Goal: Transaction & Acquisition: Subscribe to service/newsletter

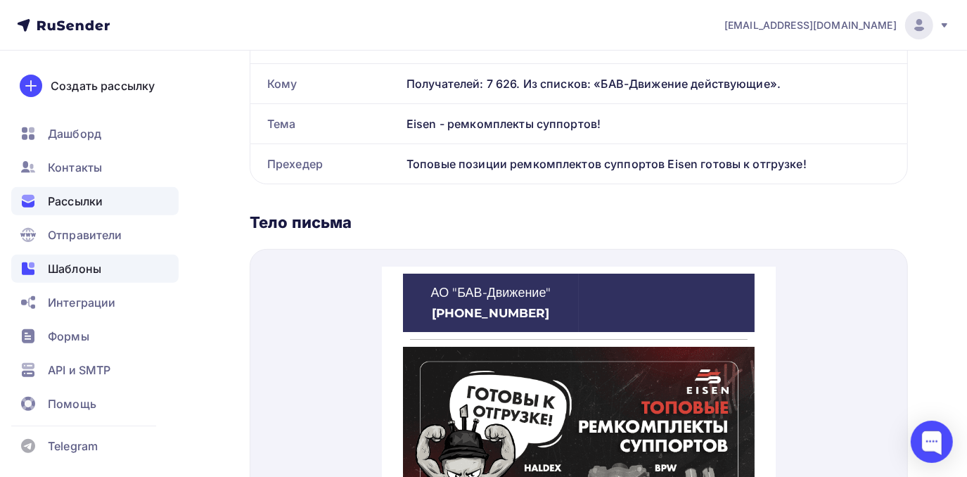
click at [62, 265] on span "Шаблоны" at bounding box center [74, 268] width 53 height 17
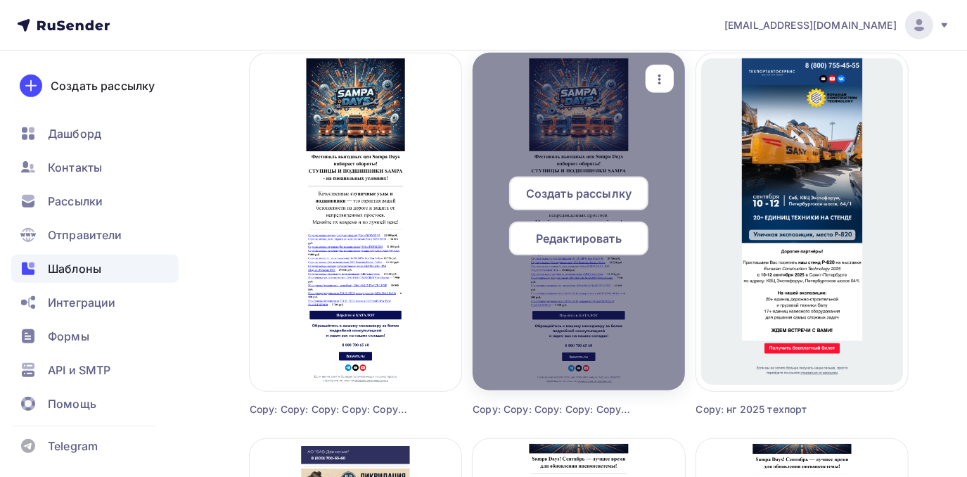
scroll to position [511, 0]
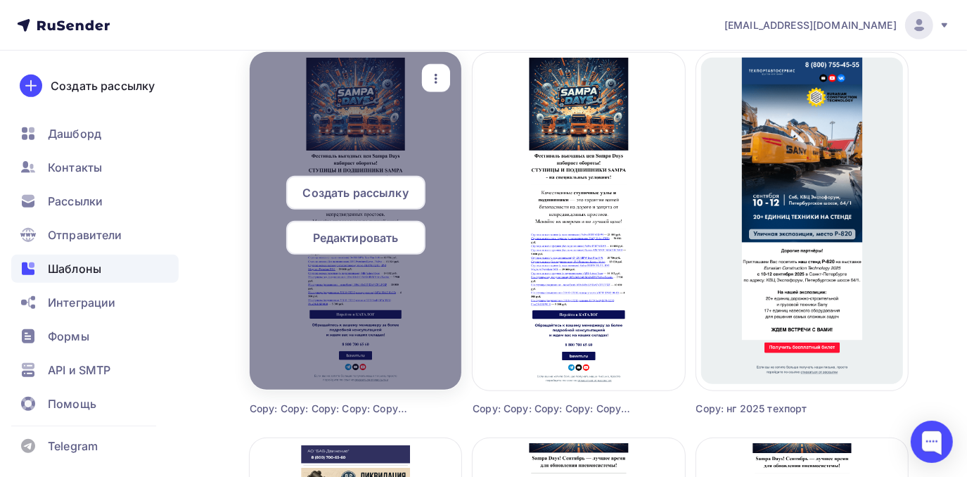
click at [434, 74] on icon "button" at bounding box center [436, 78] width 17 height 17
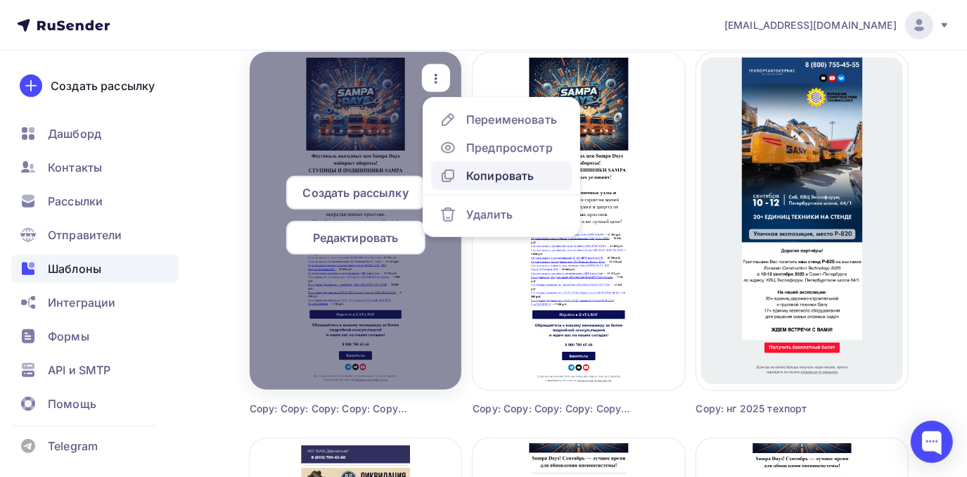
click at [473, 173] on div "Копировать" at bounding box center [500, 175] width 68 height 17
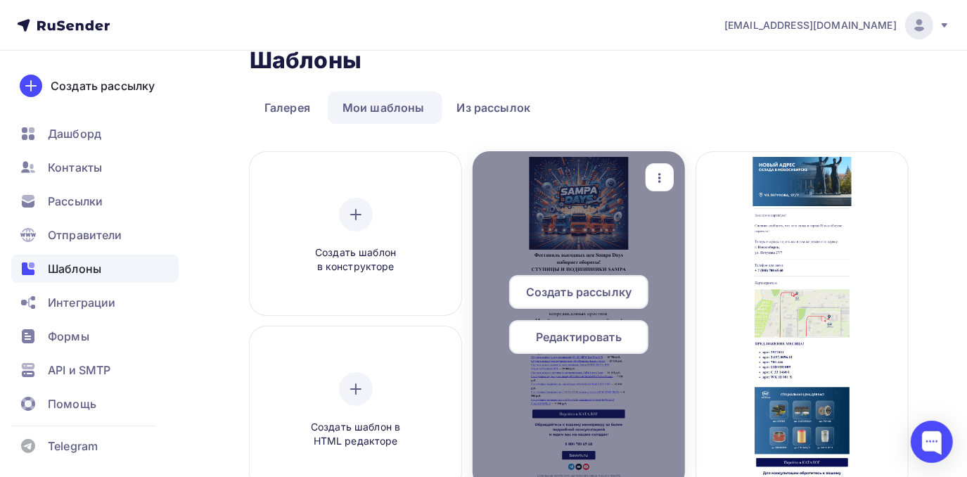
scroll to position [0, 0]
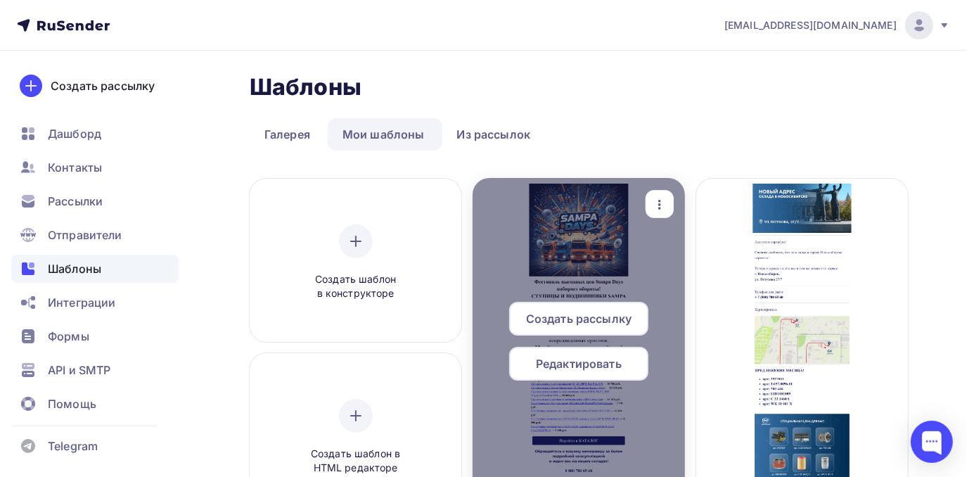
click at [551, 367] on span "Редактировать" at bounding box center [579, 363] width 86 height 17
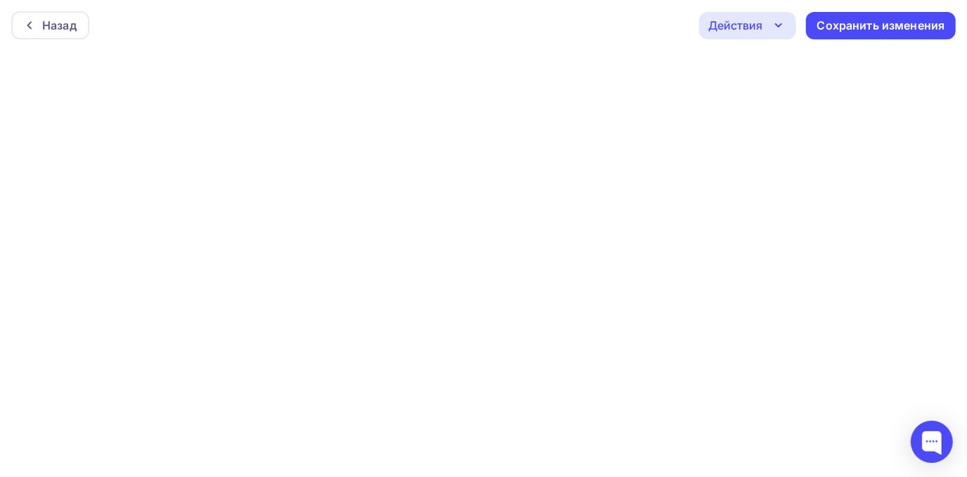
click at [762, 25] on div "Действия" at bounding box center [747, 25] width 97 height 27
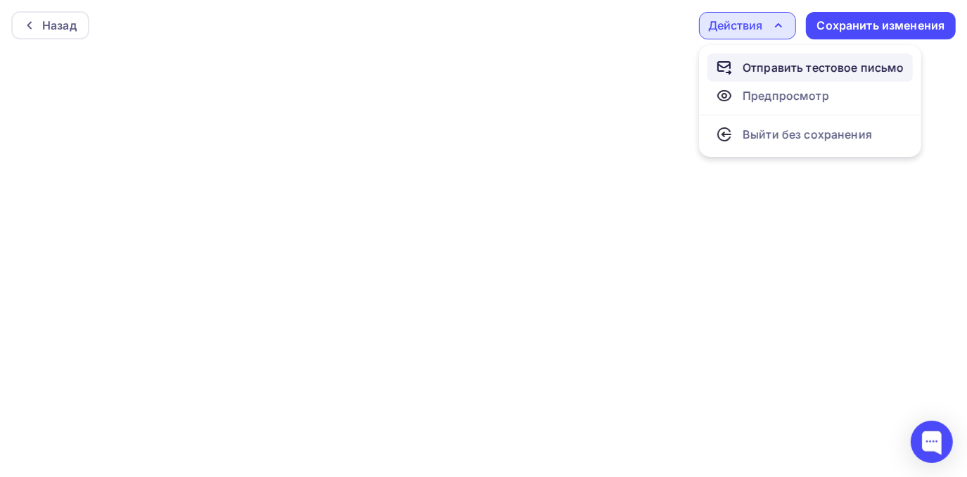
click at [778, 65] on div "Отправить тестовое письмо" at bounding box center [824, 67] width 162 height 17
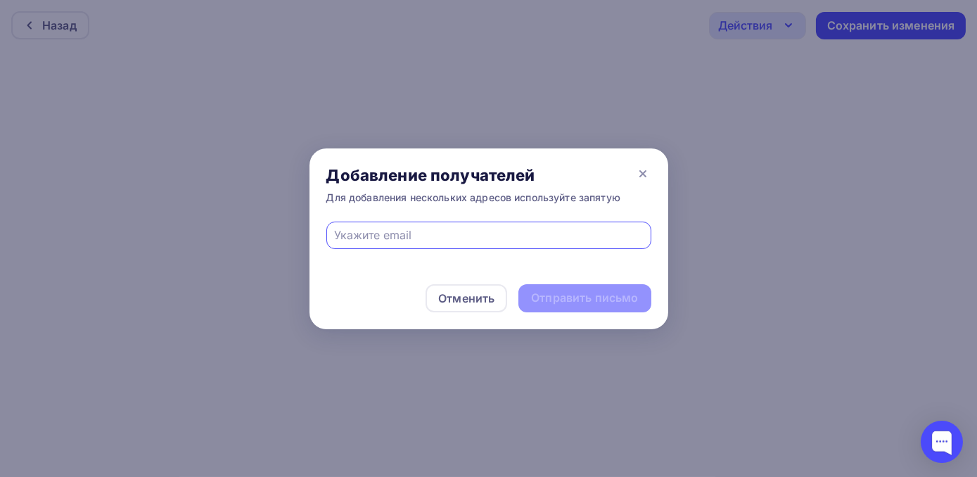
click at [423, 237] on input "text" at bounding box center [488, 234] width 309 height 17
type input "[EMAIL_ADDRESS][DOMAIN_NAME]"
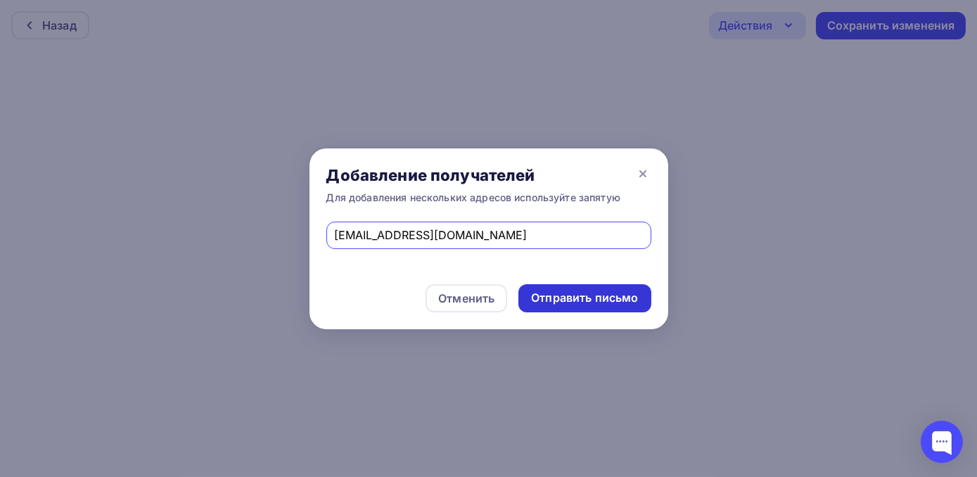
click at [535, 289] on div "Отправить письмо" at bounding box center [584, 298] width 132 height 28
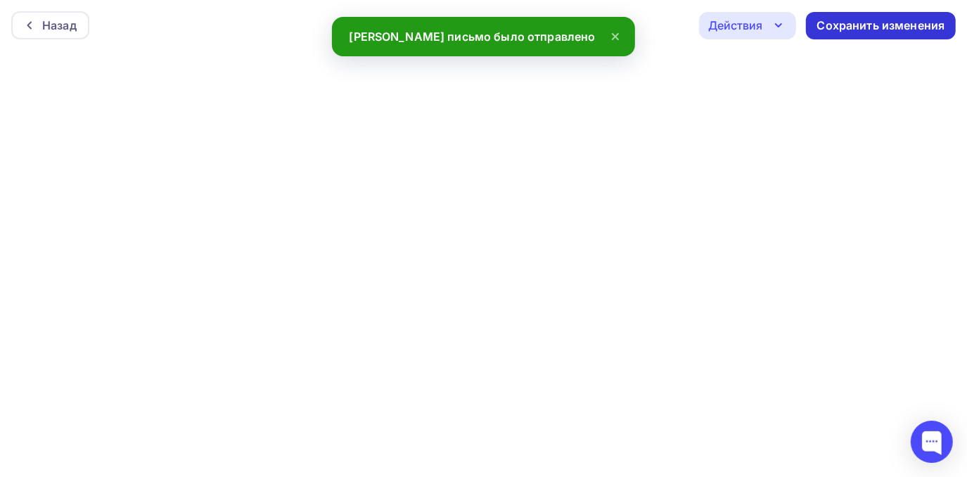
click at [916, 15] on div "Сохранить изменения" at bounding box center [881, 25] width 150 height 27
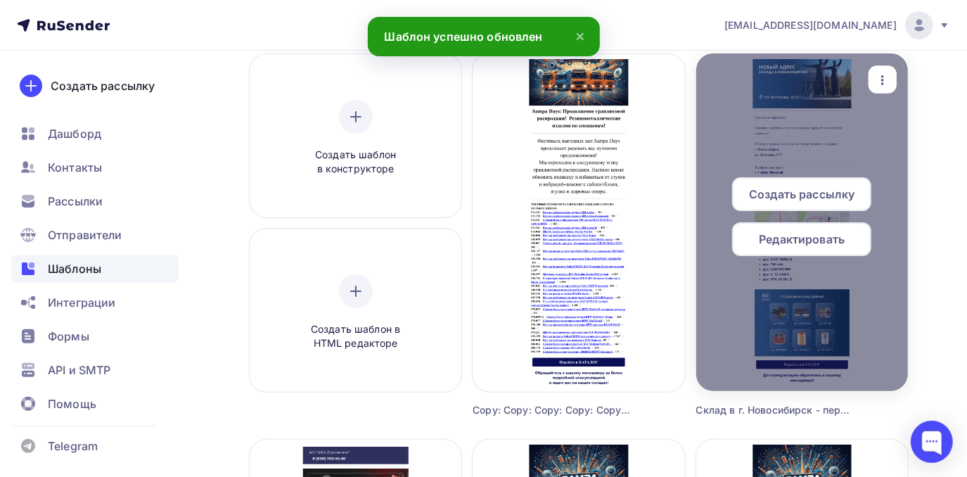
scroll to position [127, 0]
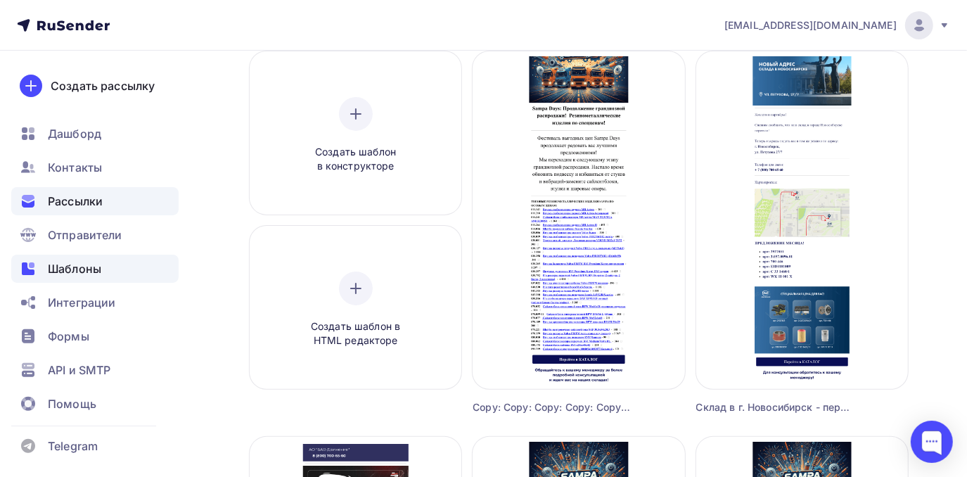
click at [143, 206] on div "Рассылки" at bounding box center [94, 201] width 167 height 28
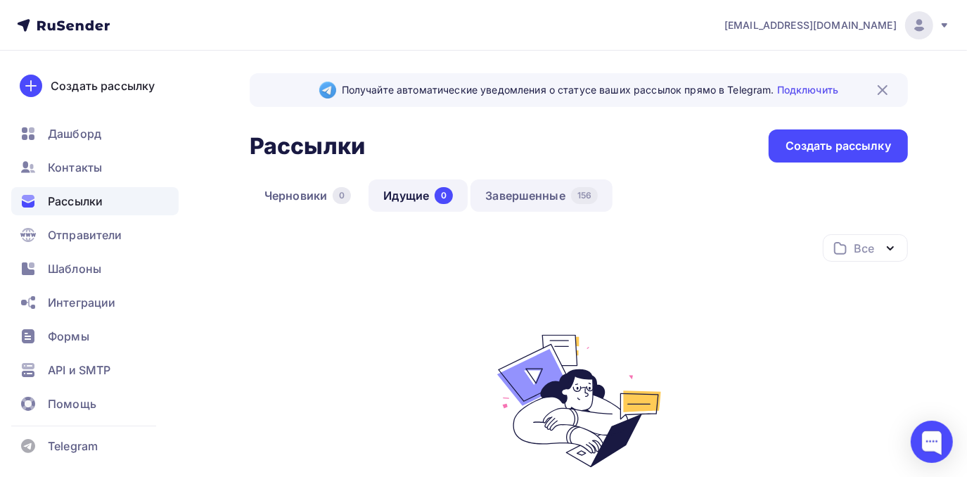
click at [544, 201] on link "Завершенные 156" at bounding box center [542, 195] width 142 height 32
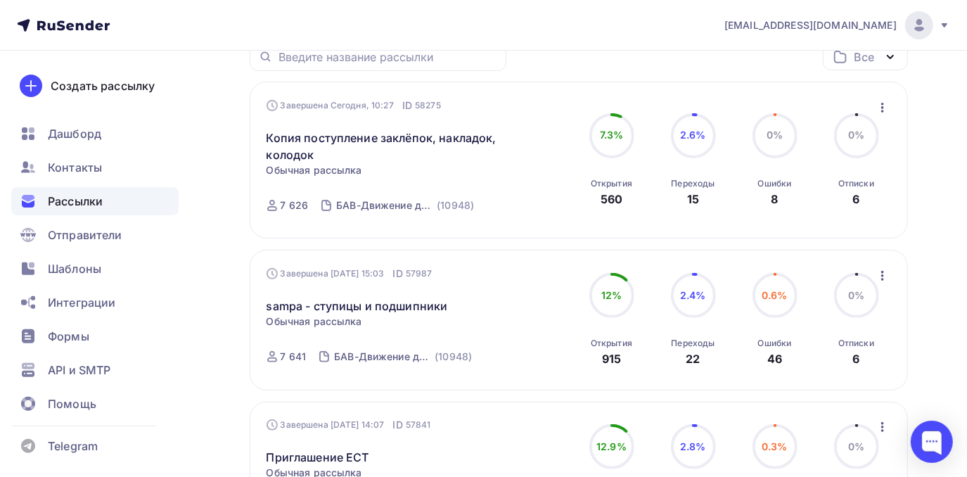
scroll to position [575, 0]
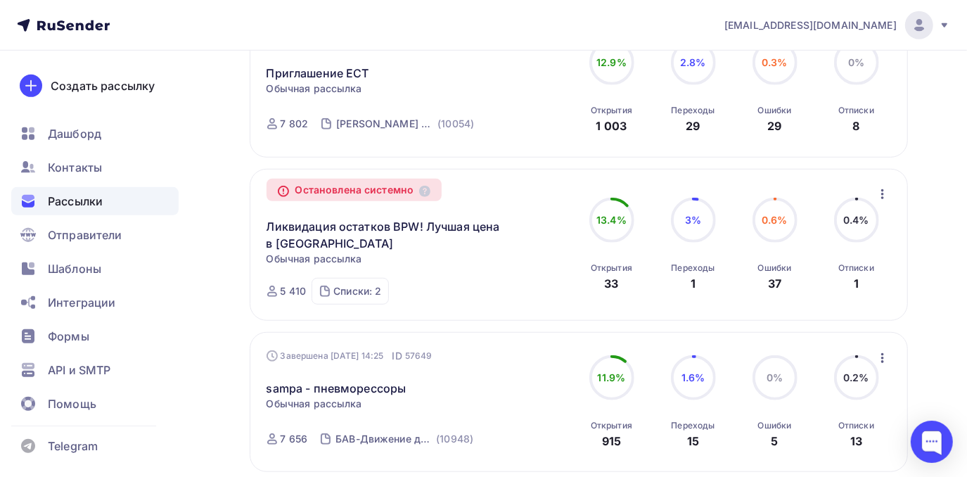
drag, startPoint x: 778, startPoint y: 262, endPoint x: 222, endPoint y: 309, distance: 558.4
click at [222, 308] on div "Получайте автоматические уведомления о статусе ваших рассылок прямо в Telegram.…" at bounding box center [483, 445] width 967 height 1941
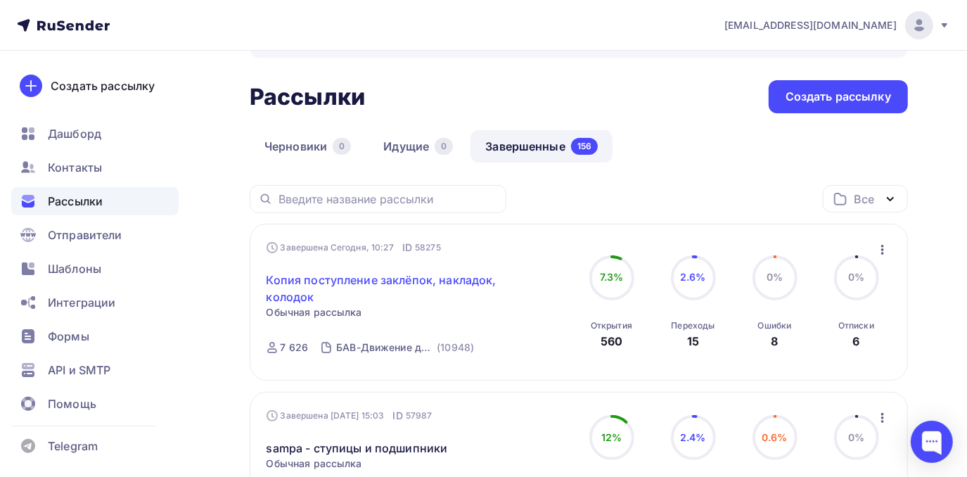
scroll to position [0, 0]
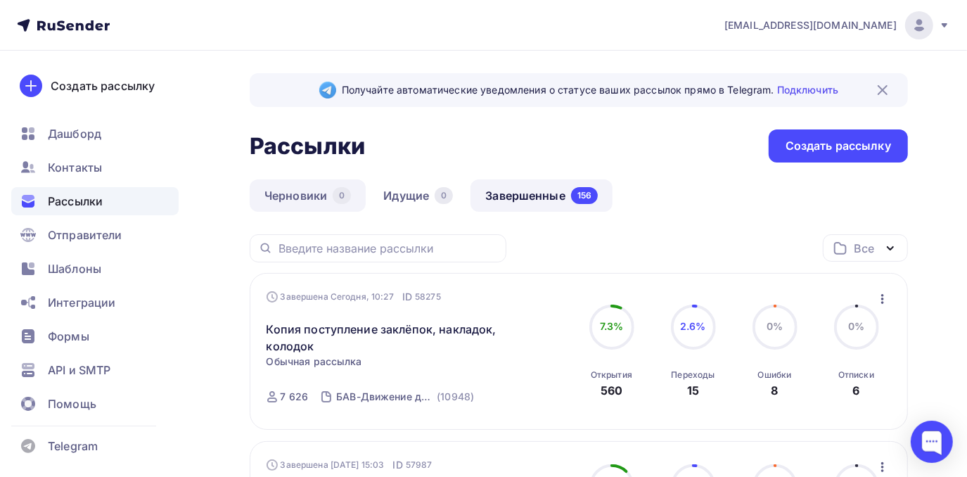
click at [308, 185] on link "Черновики 0" at bounding box center [308, 195] width 116 height 32
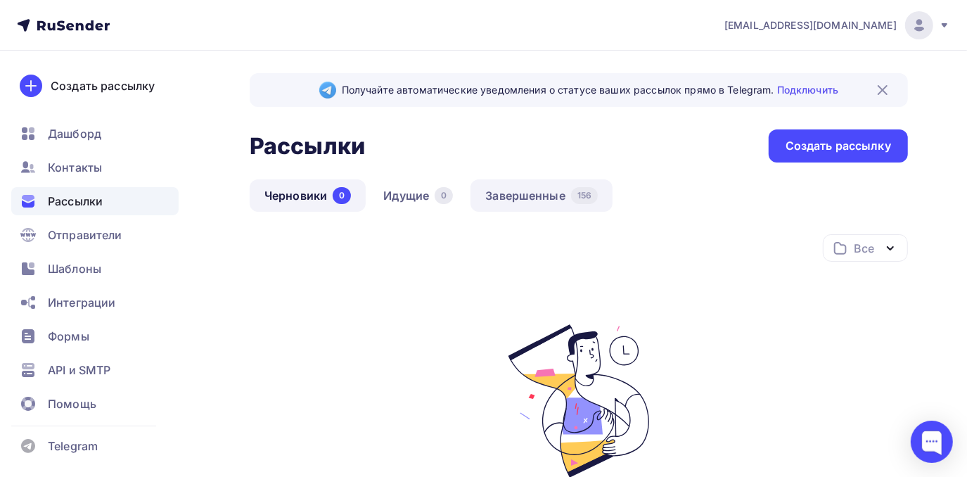
click at [545, 189] on link "Завершенные 156" at bounding box center [542, 195] width 142 height 32
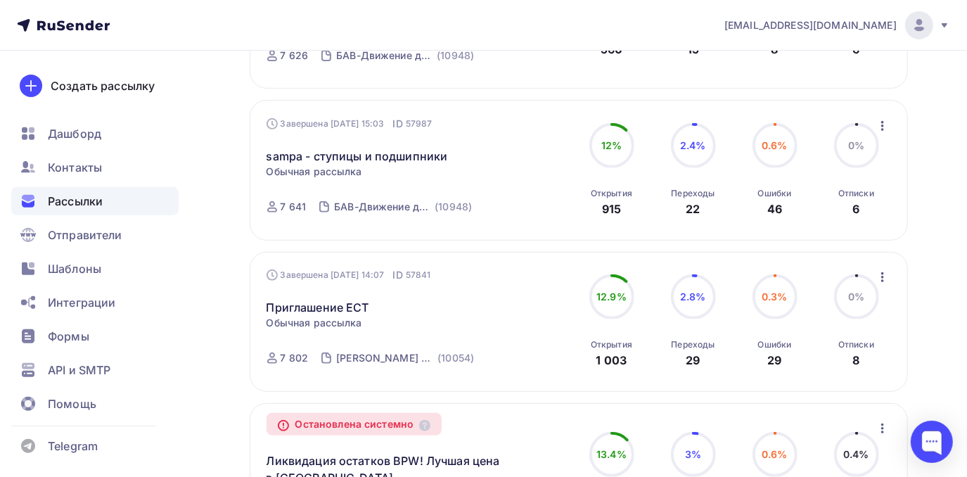
scroll to position [511, 0]
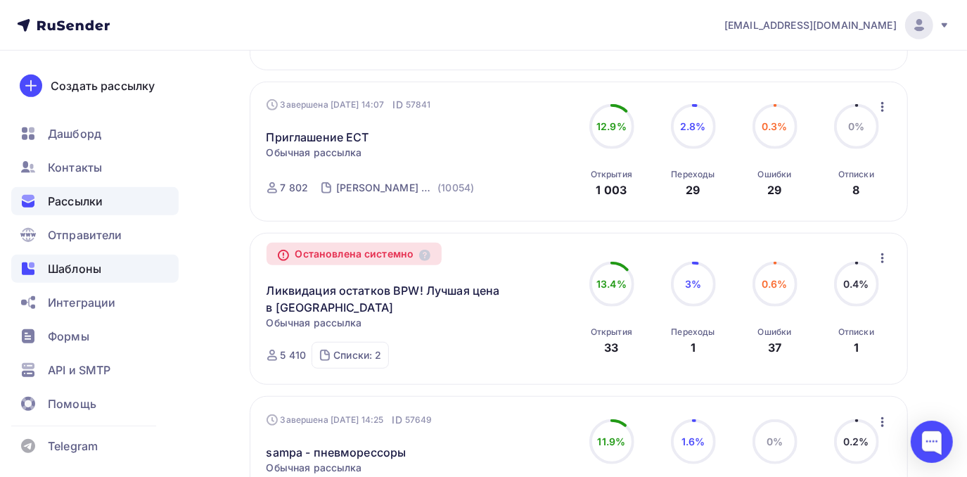
click at [72, 269] on span "Шаблоны" at bounding box center [74, 268] width 53 height 17
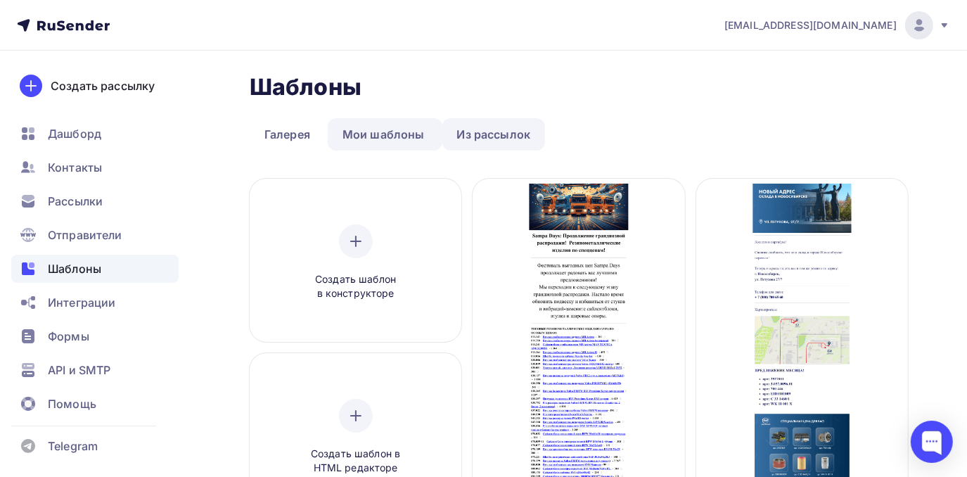
click at [530, 136] on link "Из рассылок" at bounding box center [493, 134] width 103 height 32
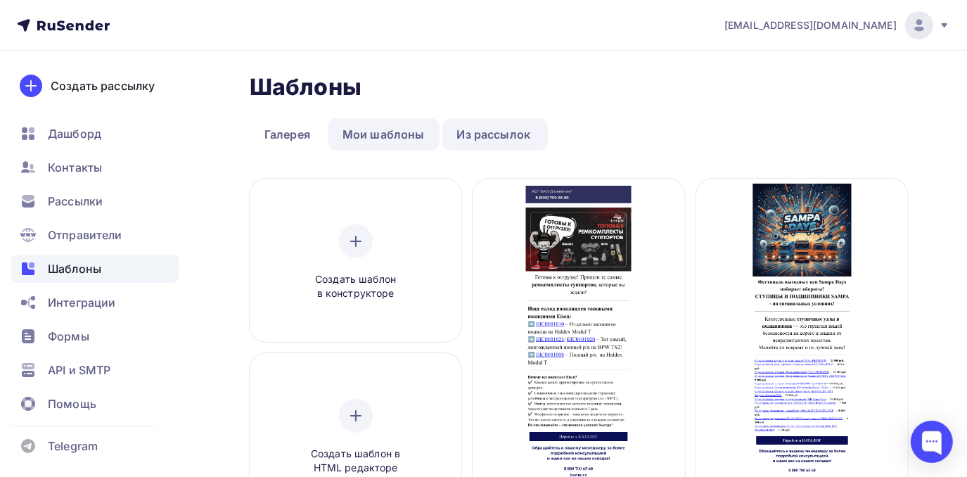
click at [396, 129] on link "Мои шаблоны" at bounding box center [384, 134] width 112 height 32
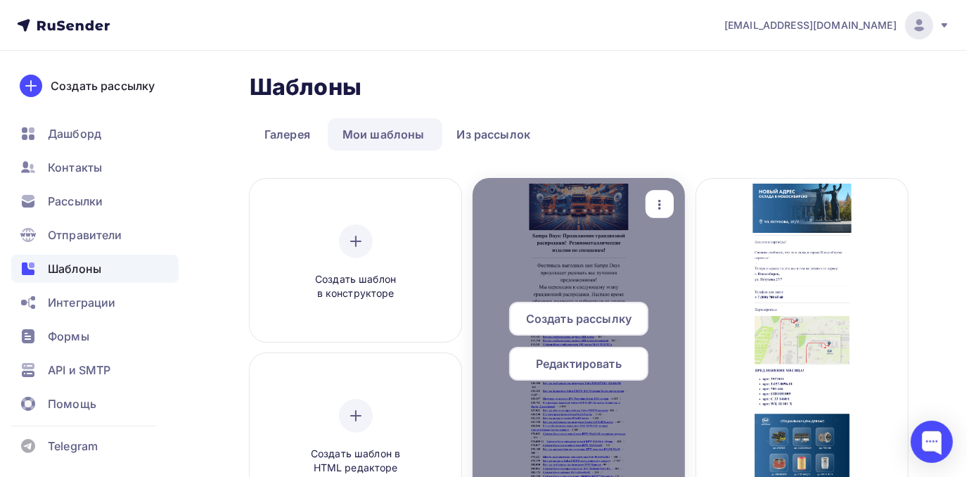
scroll to position [63, 0]
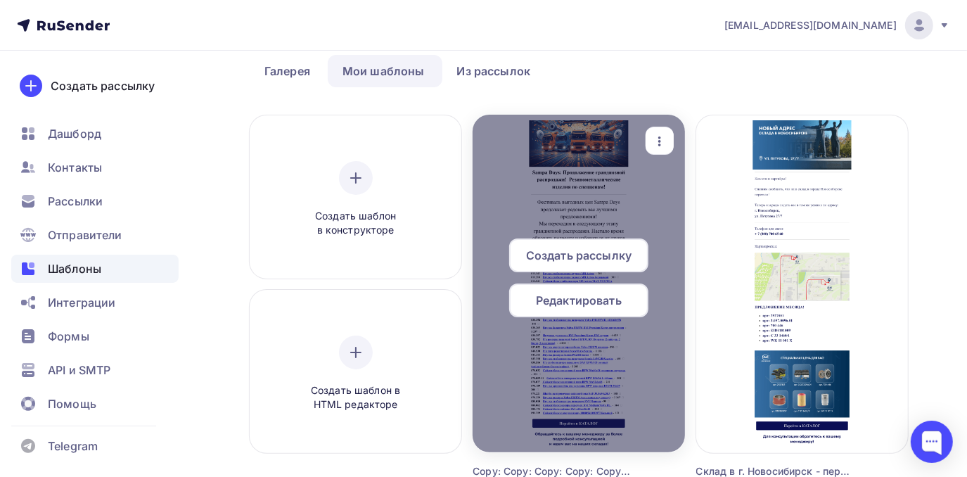
click at [654, 144] on icon "button" at bounding box center [659, 141] width 17 height 17
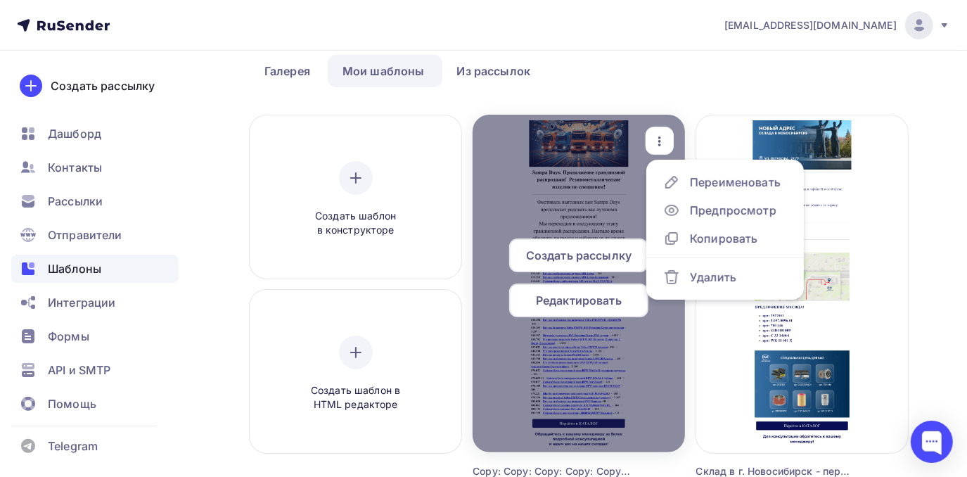
click at [655, 139] on icon "button" at bounding box center [659, 141] width 17 height 17
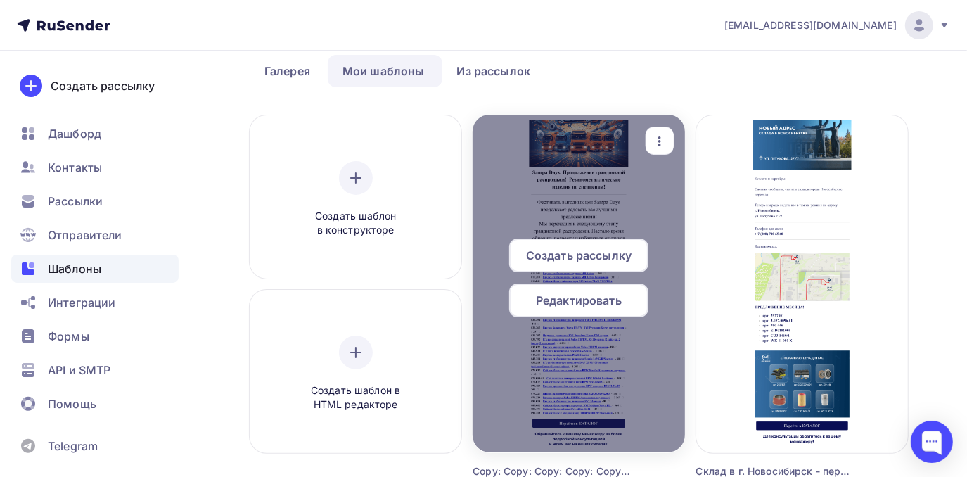
click at [655, 139] on icon "button" at bounding box center [659, 141] width 17 height 17
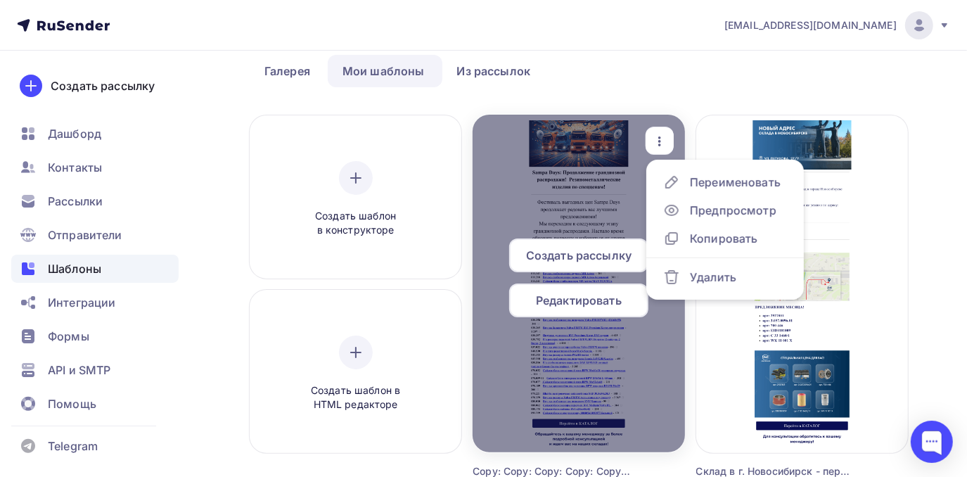
click at [626, 159] on div at bounding box center [579, 284] width 212 height 338
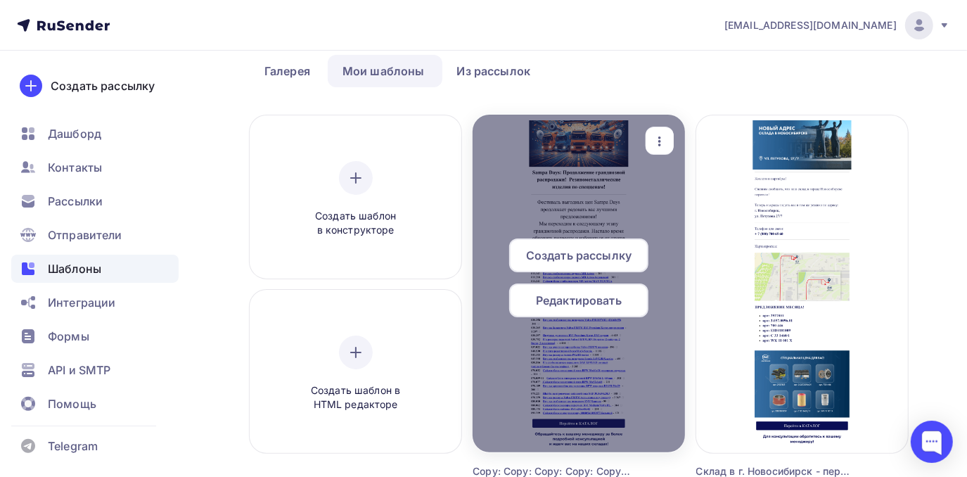
click at [592, 299] on span "Редактировать" at bounding box center [579, 300] width 86 height 17
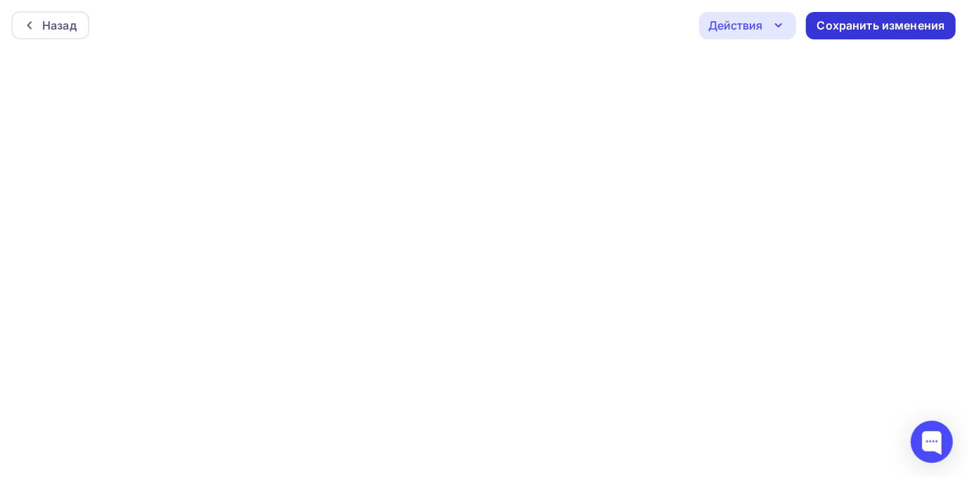
click at [836, 25] on div "Сохранить изменения" at bounding box center [881, 26] width 128 height 16
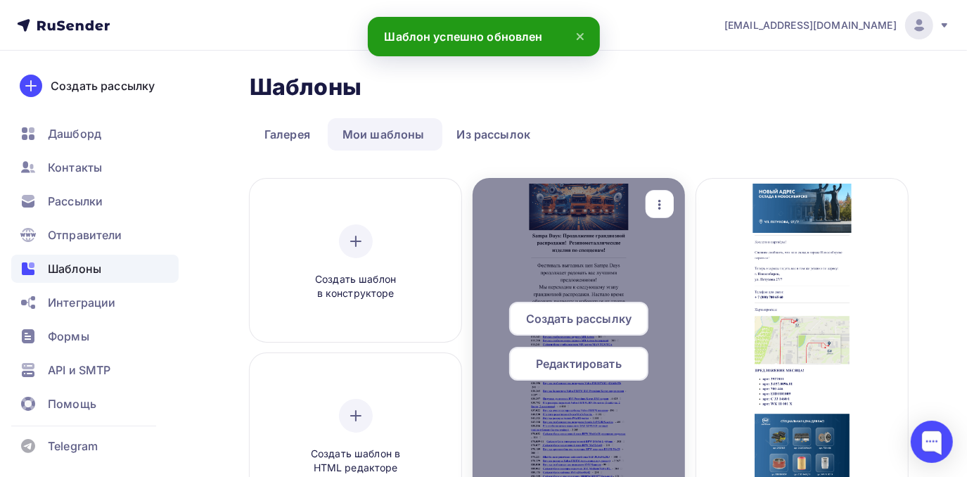
click at [665, 207] on icon "button" at bounding box center [659, 204] width 17 height 17
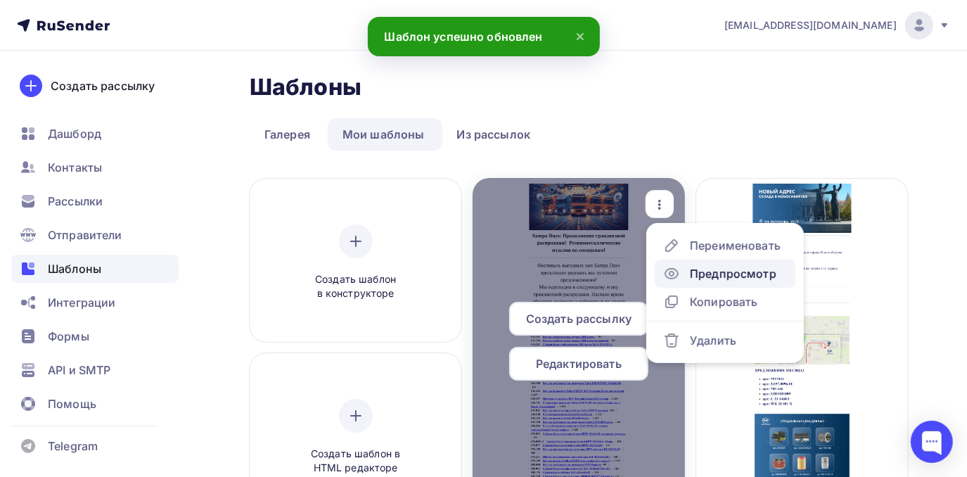
click at [676, 275] on icon at bounding box center [671, 274] width 13 height 10
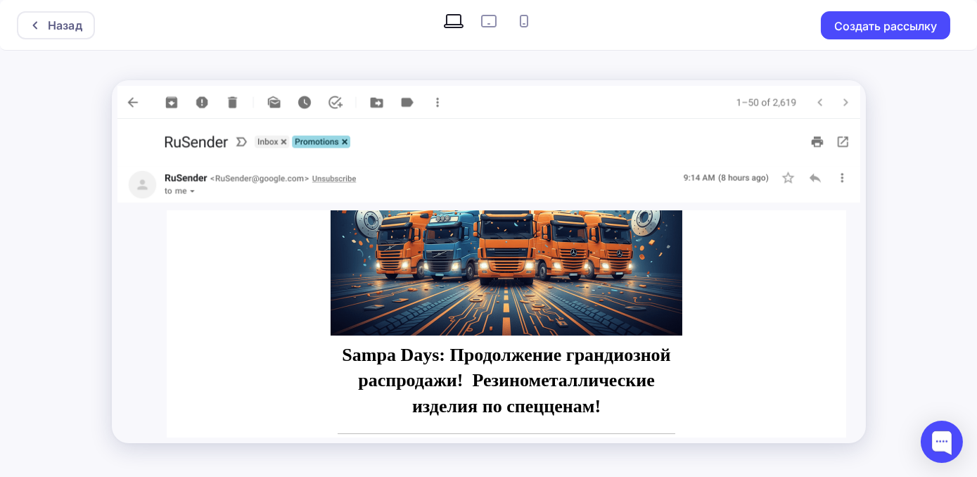
scroll to position [255, 0]
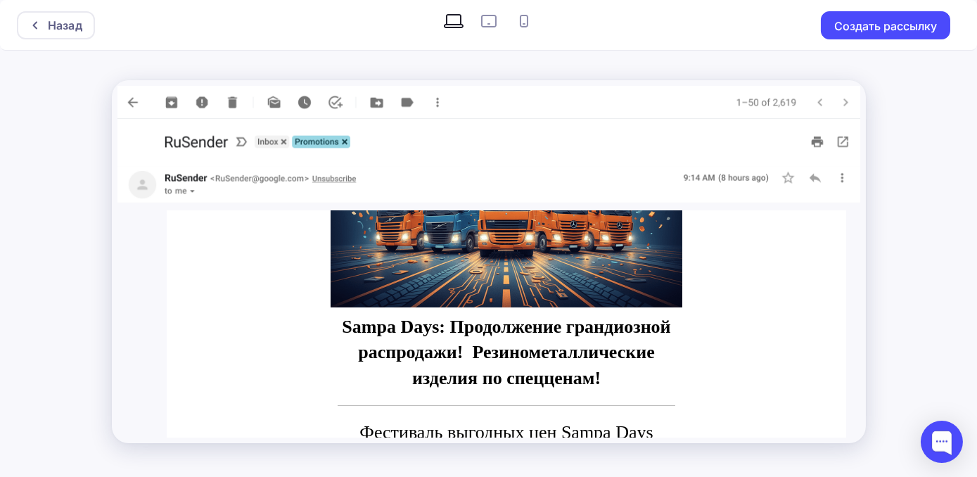
click at [568, 277] on img at bounding box center [506, 132] width 352 height 352
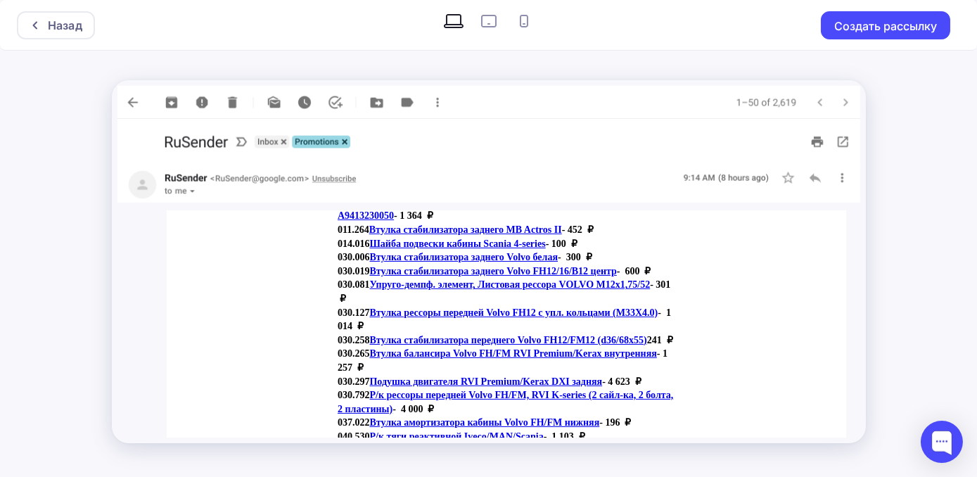
scroll to position [831, 0]
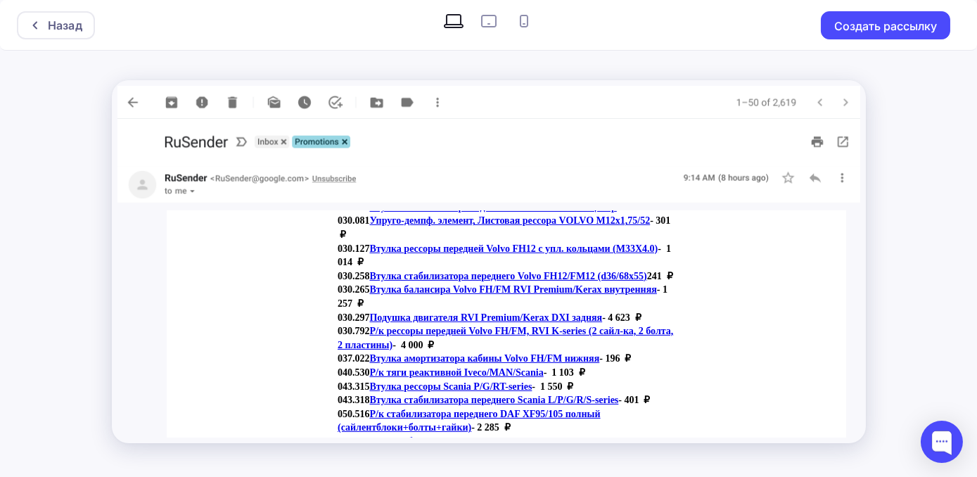
click at [488, 274] on link "Втулка стабилизатора переднего Volvo FH12/FM12 (d36/68x55)" at bounding box center [507, 276] width 277 height 11
click at [127, 100] on img at bounding box center [488, 102] width 743 height 33
click at [130, 98] on img at bounding box center [488, 102] width 743 height 33
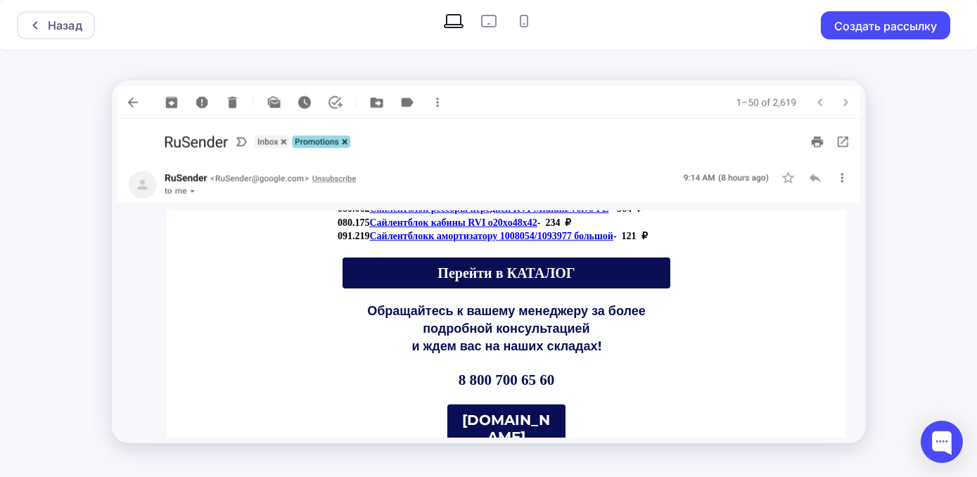
scroll to position [1219, 0]
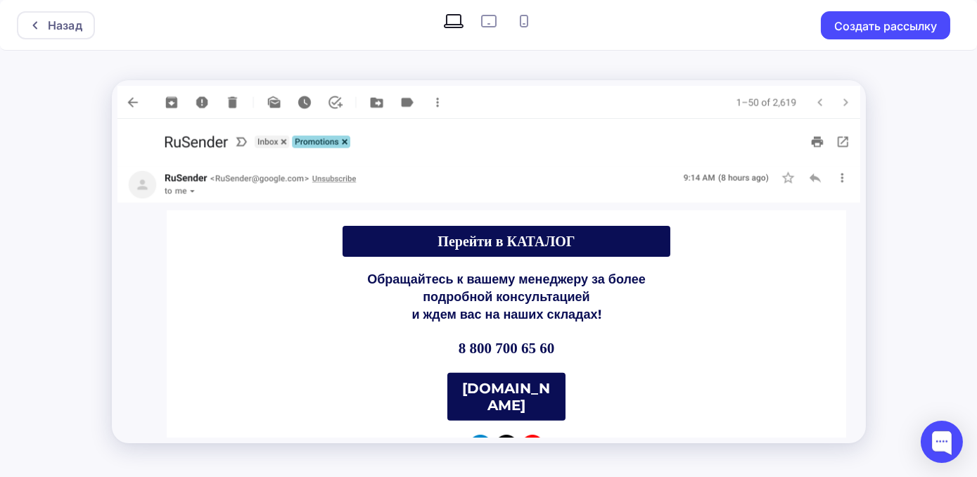
click at [458, 249] on span "Перейти в КАТАЛОГ" at bounding box center [505, 241] width 137 height 15
click at [477, 396] on strong "[DOMAIN_NAME]" at bounding box center [506, 397] width 88 height 34
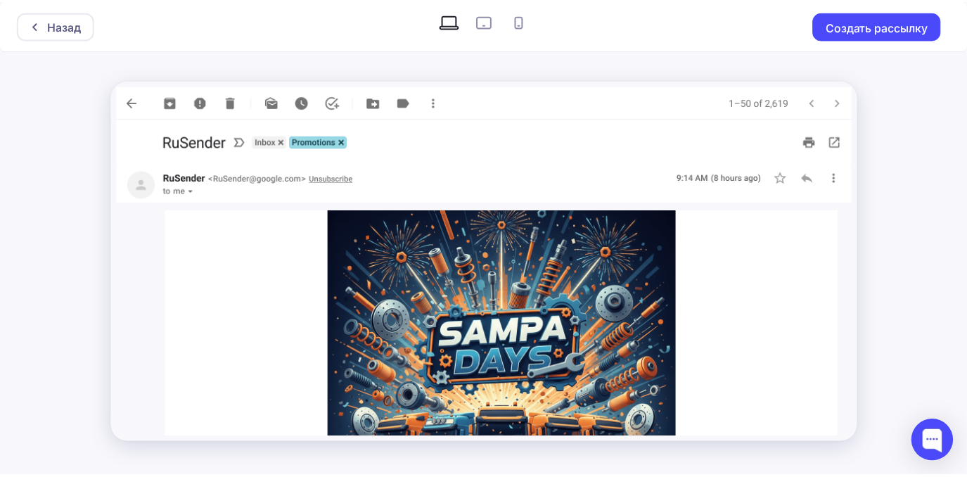
scroll to position [0, 0]
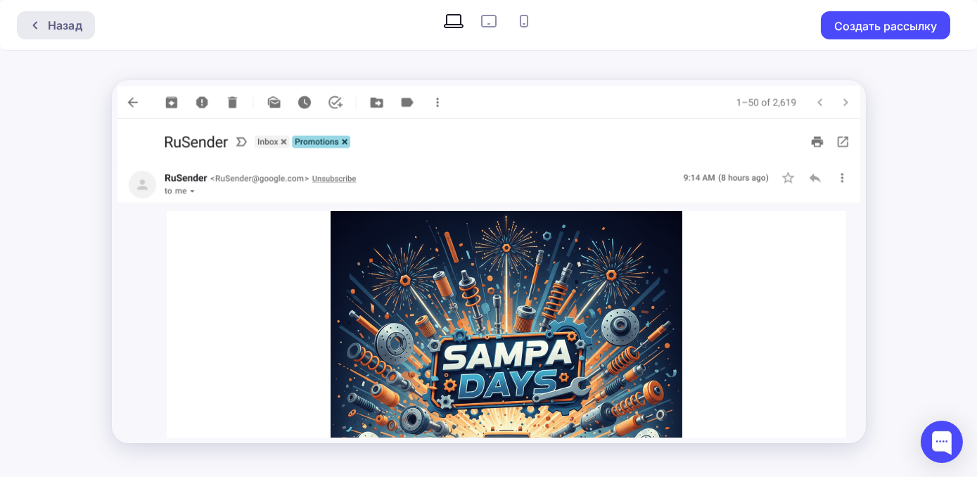
click at [82, 29] on div "Назад" at bounding box center [65, 25] width 34 height 17
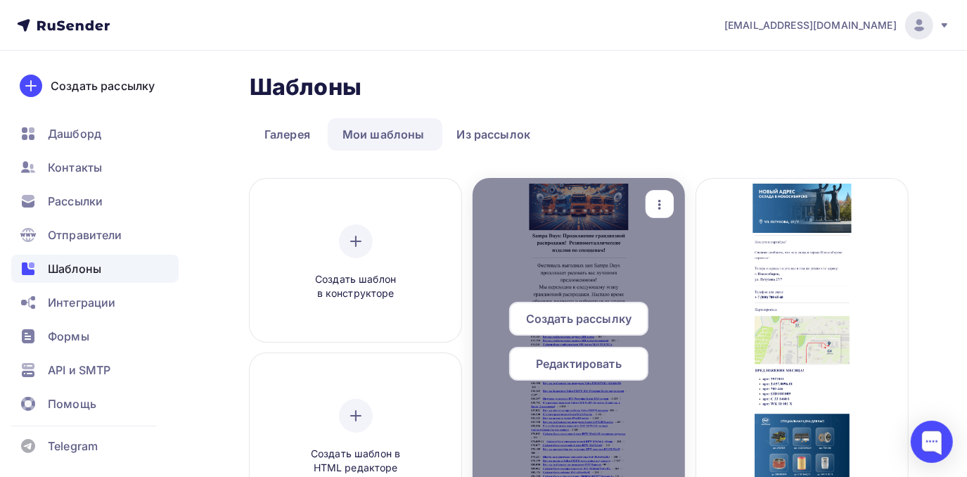
click at [571, 369] on span "Редактировать" at bounding box center [579, 363] width 86 height 17
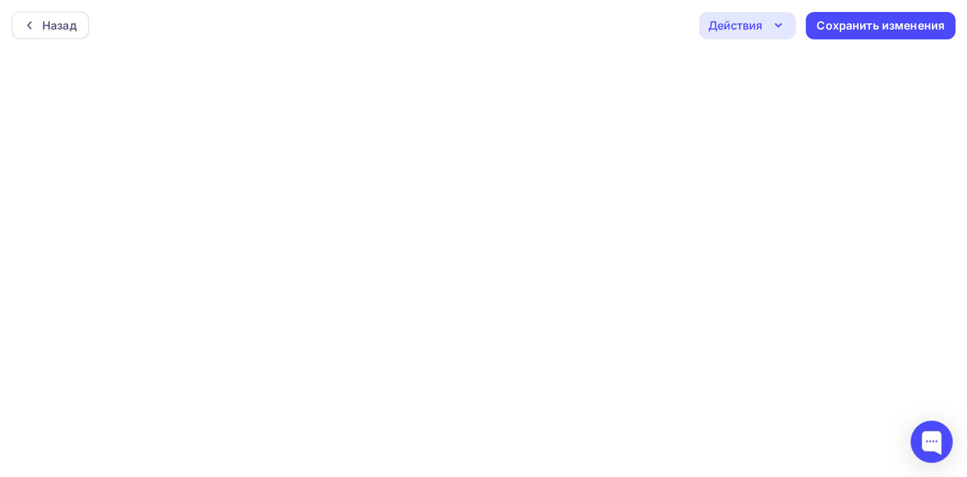
click at [724, 29] on div "Действия" at bounding box center [735, 25] width 54 height 17
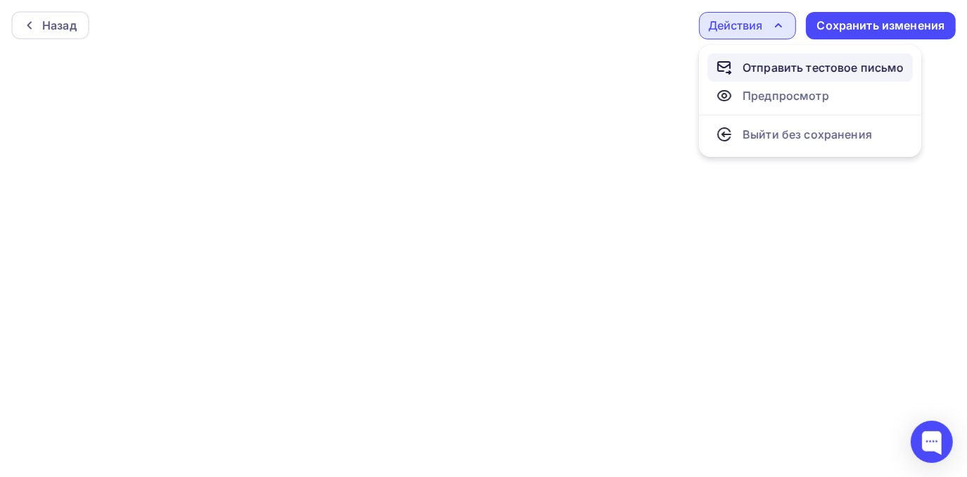
click at [739, 69] on div "Отправить тестовое письмо" at bounding box center [810, 67] width 189 height 17
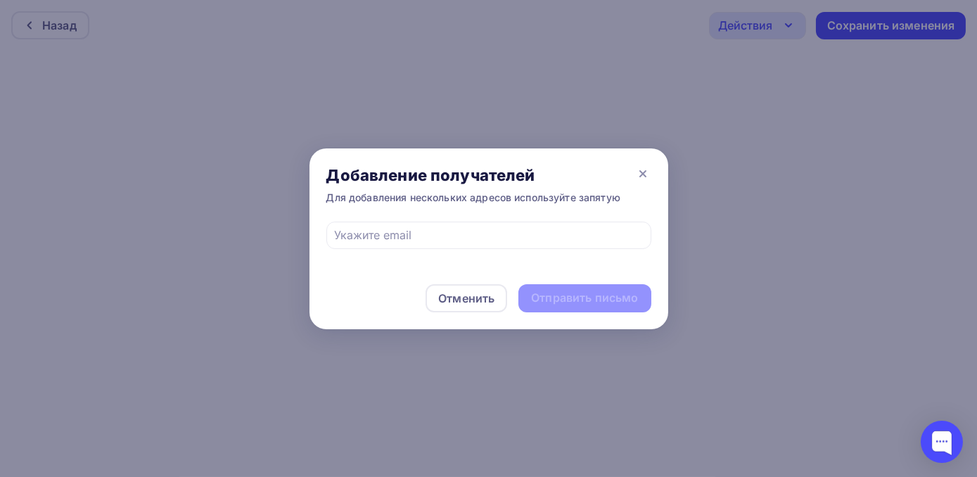
drag, startPoint x: 640, startPoint y: 170, endPoint x: 518, endPoint y: 277, distance: 162.5
click at [640, 171] on icon at bounding box center [643, 174] width 6 height 6
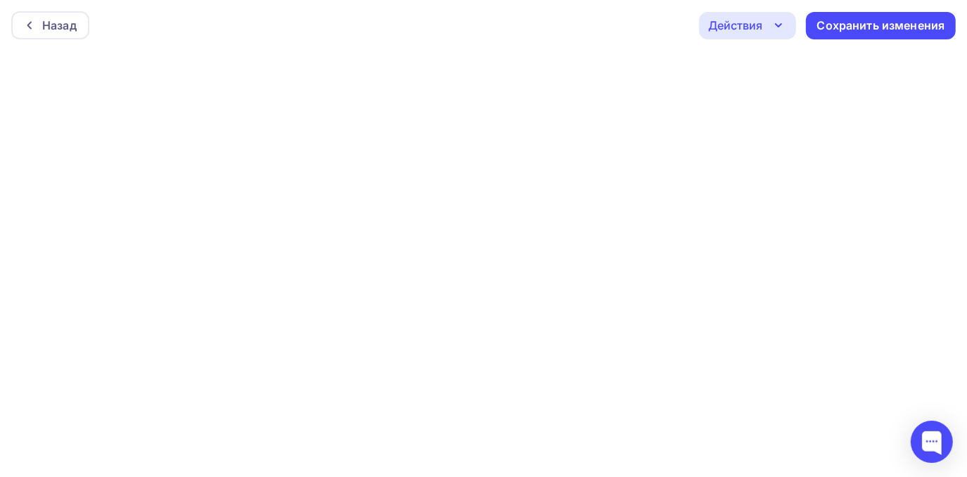
click at [739, 32] on div "Действия" at bounding box center [735, 25] width 54 height 17
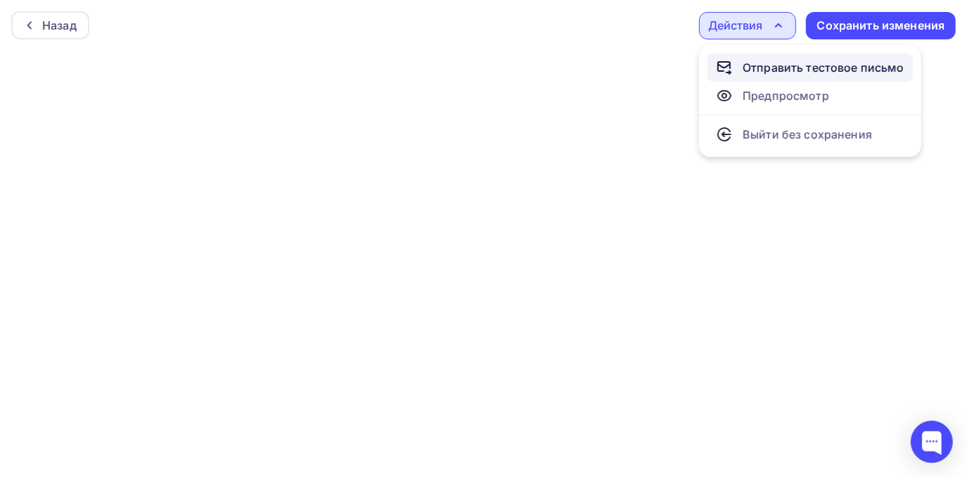
click at [750, 63] on div "Отправить тестовое письмо" at bounding box center [824, 67] width 162 height 17
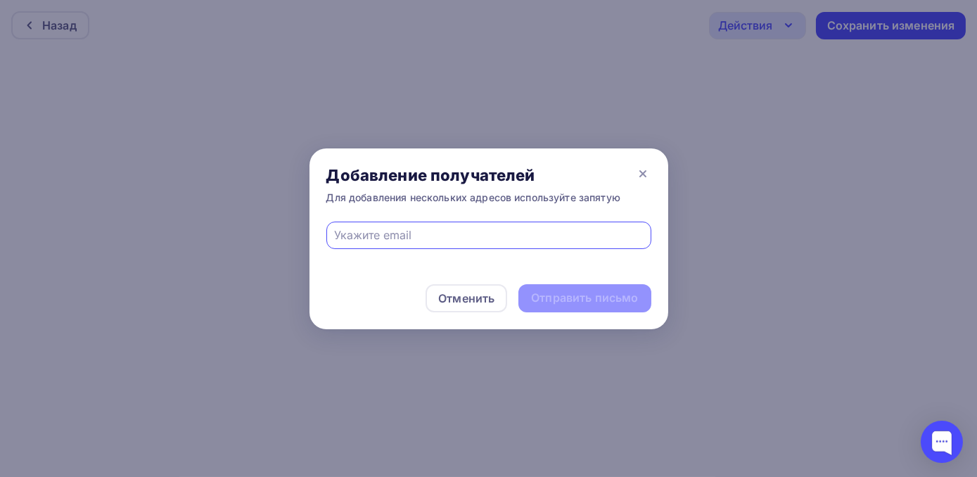
click at [463, 232] on input "text" at bounding box center [488, 234] width 309 height 17
type input "[EMAIL_ADDRESS][DOMAIN_NAME]"
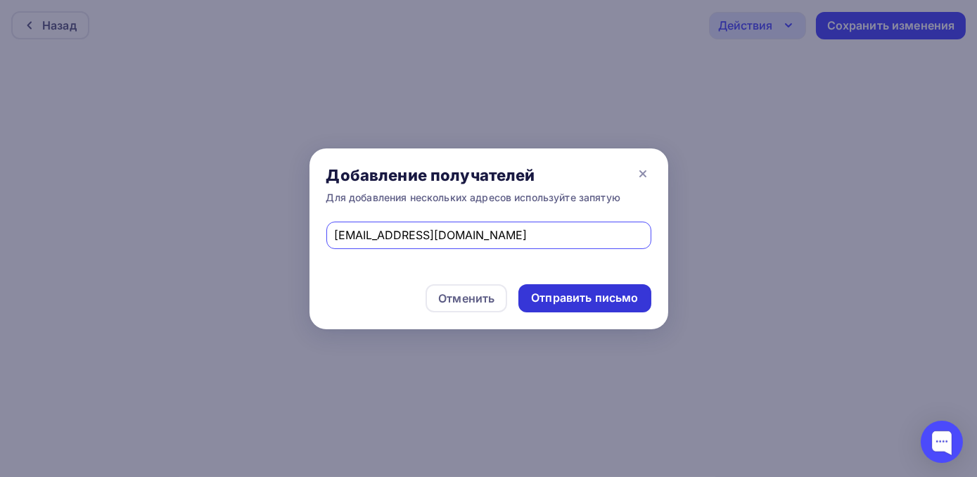
click at [532, 301] on div "Отправить письмо" at bounding box center [584, 298] width 107 height 16
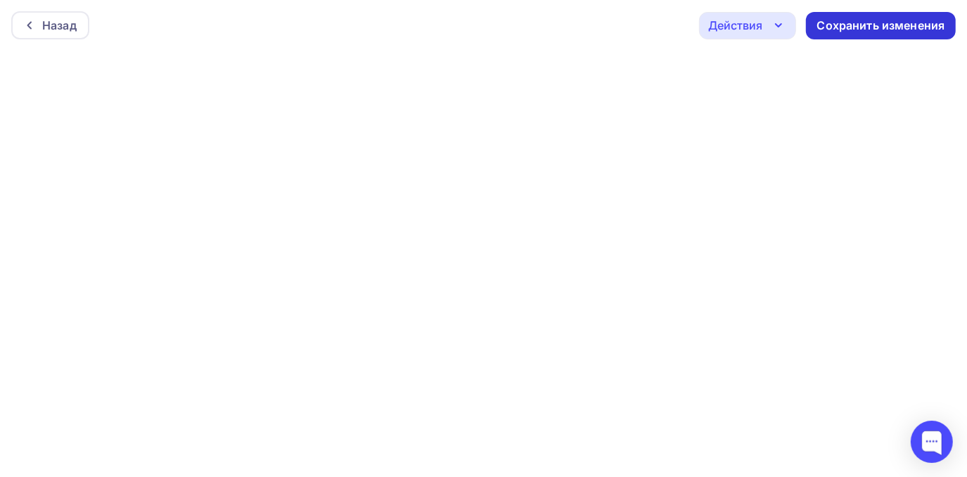
click at [829, 27] on div "Сохранить изменения" at bounding box center [881, 26] width 128 height 16
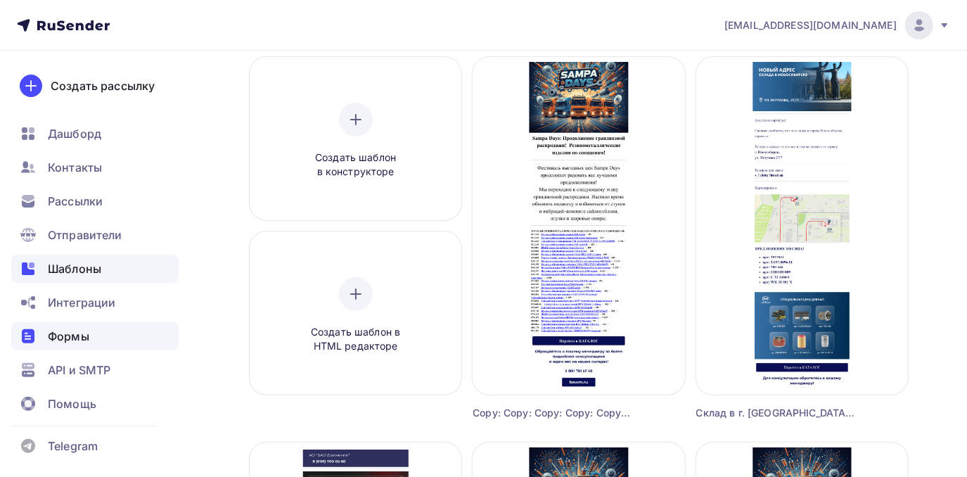
scroll to position [127, 0]
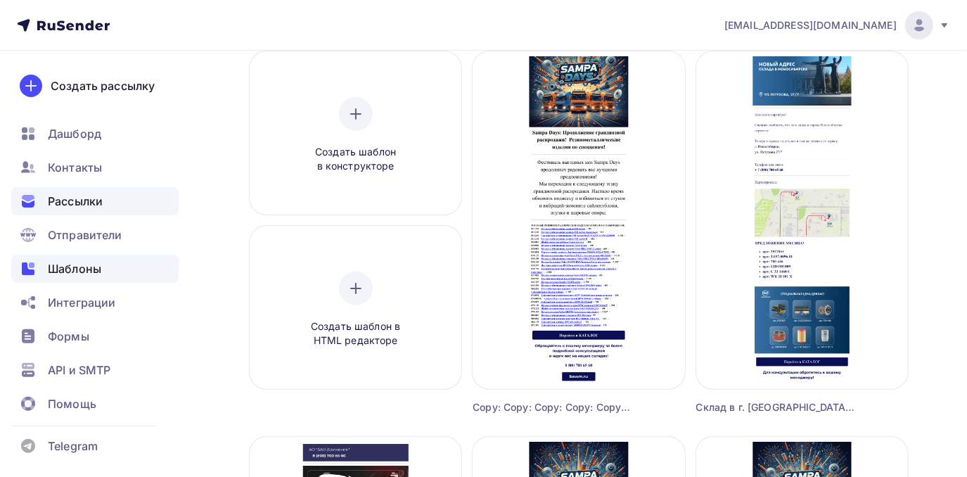
click at [87, 199] on span "Рассылки" at bounding box center [75, 201] width 55 height 17
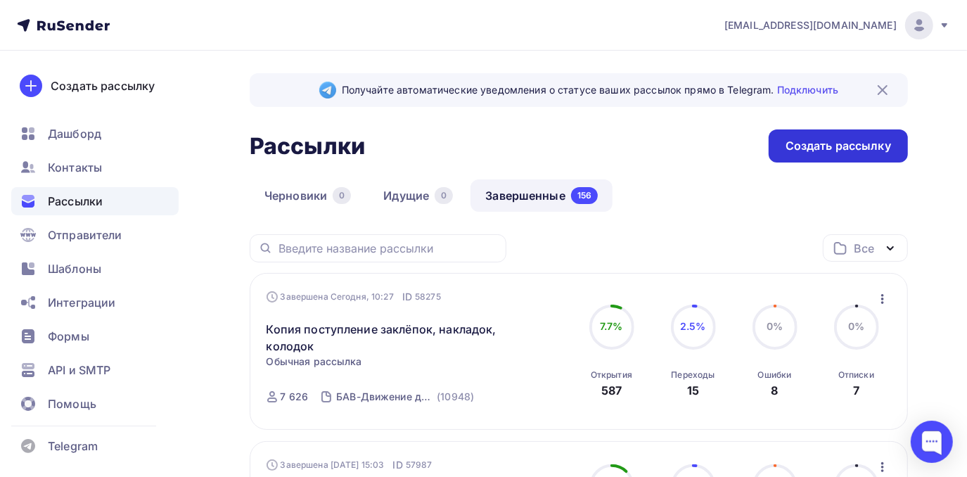
click at [791, 160] on div "Создать рассылку" at bounding box center [838, 145] width 139 height 33
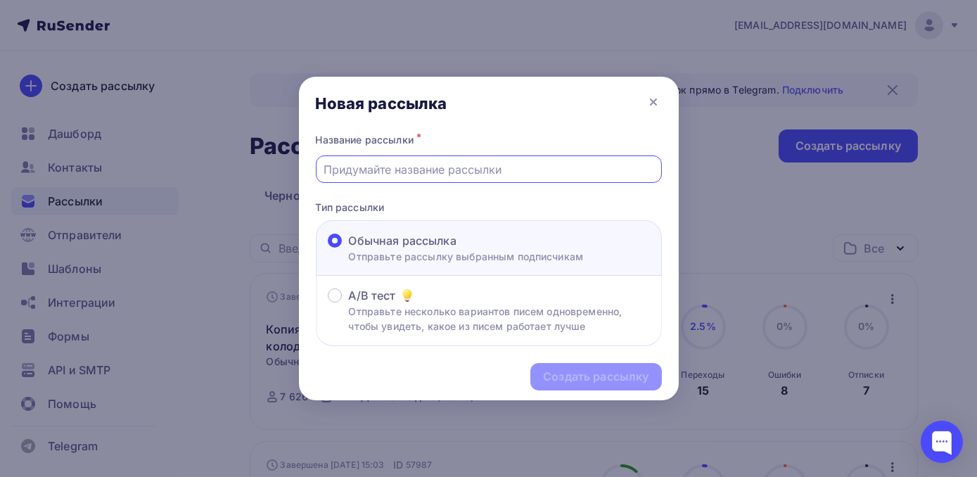
click at [504, 173] on input "text" at bounding box center [489, 169] width 330 height 17
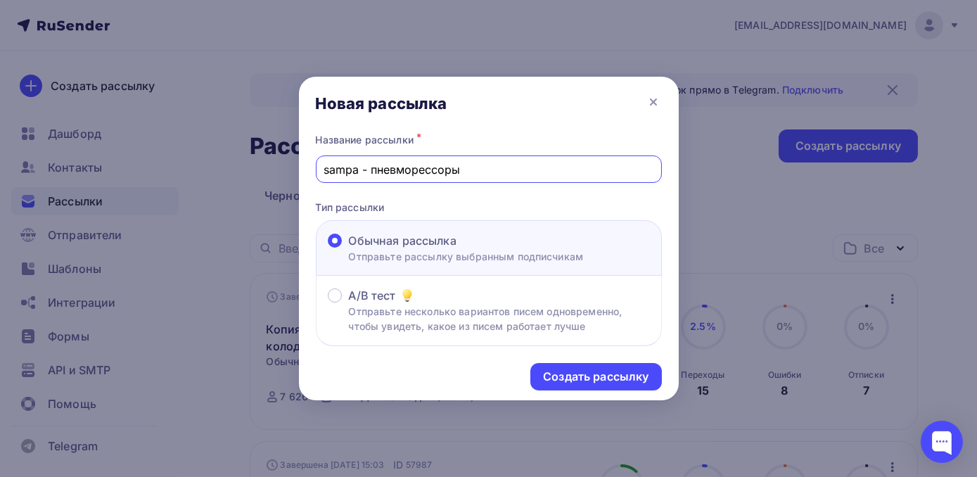
drag, startPoint x: 463, startPoint y: 170, endPoint x: 373, endPoint y: 164, distance: 90.3
click at [373, 164] on input "sampa - пневморессоры" at bounding box center [489, 169] width 330 height 17
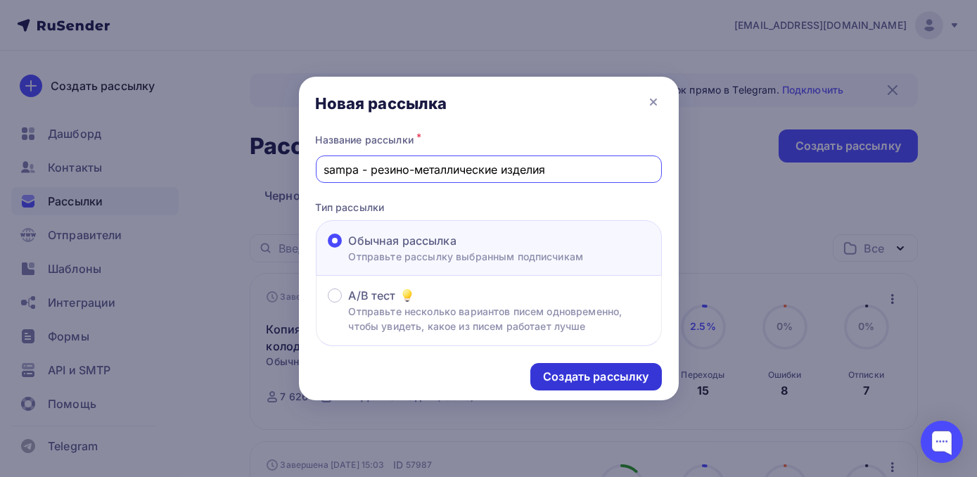
type input "sampa - резино-металлические изделия"
click at [544, 374] on div "Создать рассылку" at bounding box center [596, 377] width 106 height 16
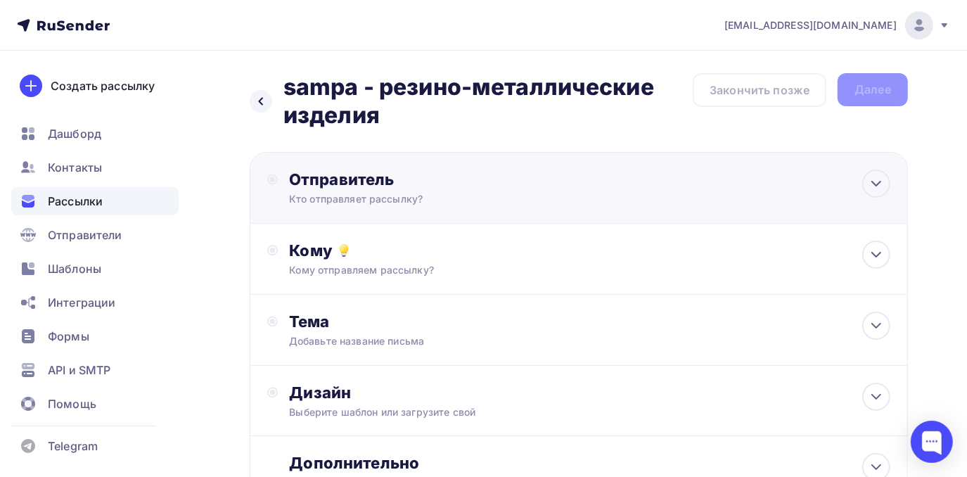
click at [321, 179] on div "Отправитель" at bounding box center [441, 180] width 305 height 20
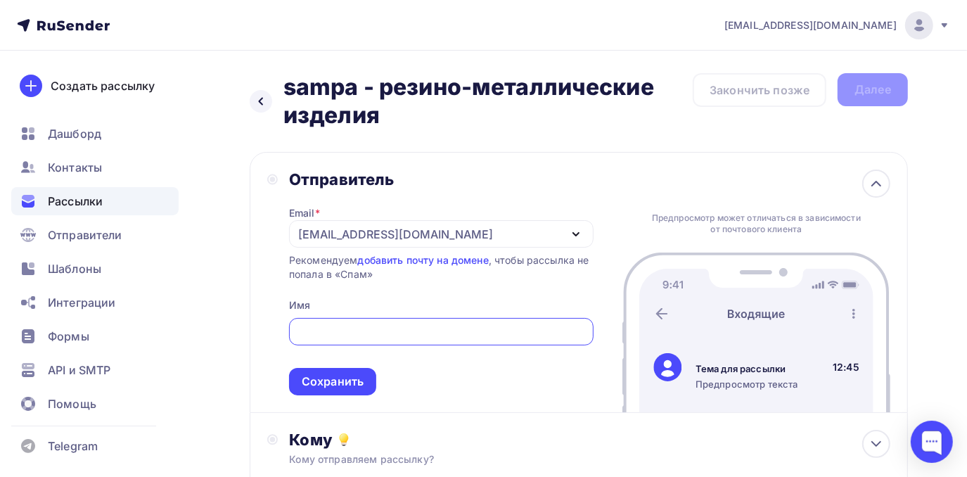
click at [323, 226] on div "[EMAIL_ADDRESS][DOMAIN_NAME]" at bounding box center [395, 234] width 195 height 17
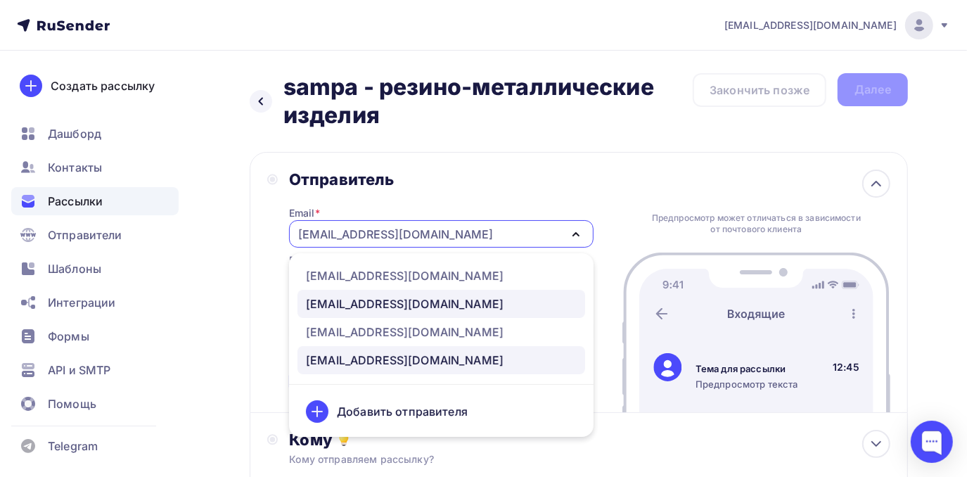
click at [331, 305] on div "interesting@bawm.ru" at bounding box center [405, 303] width 198 height 17
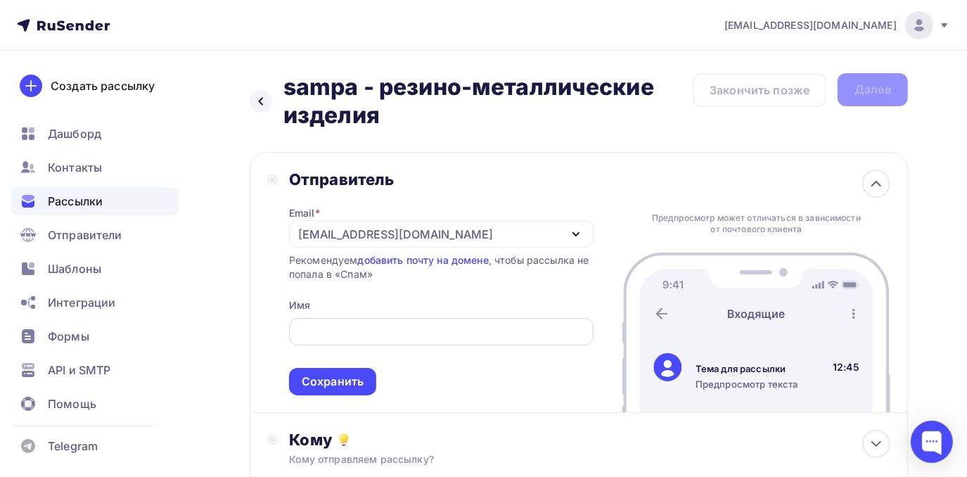
click at [326, 321] on div at bounding box center [441, 331] width 305 height 27
click at [328, 336] on input "text" at bounding box center [441, 332] width 288 height 17
type input "Ф"
click at [317, 327] on input "АО БАВ-Движение"" at bounding box center [441, 332] width 288 height 17
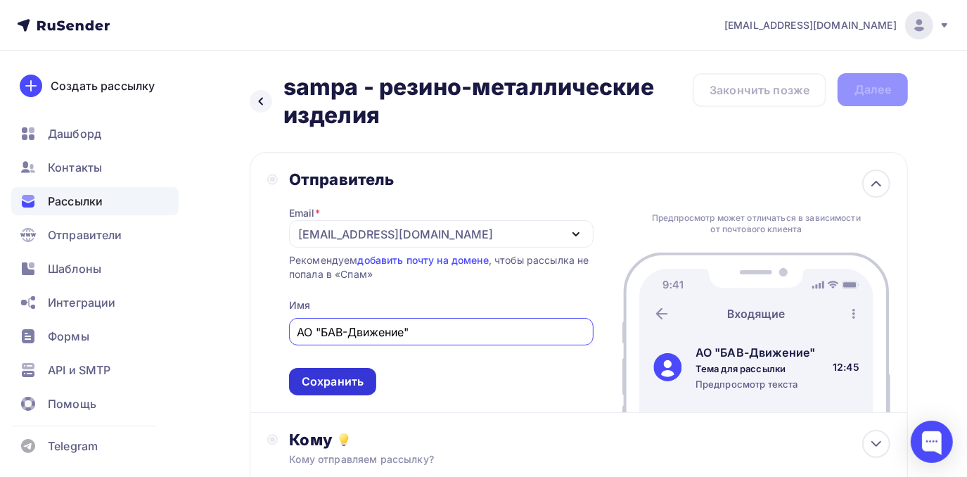
type input "АО "БАВ-Движение""
click at [344, 376] on div "Сохранить" at bounding box center [333, 381] width 62 height 16
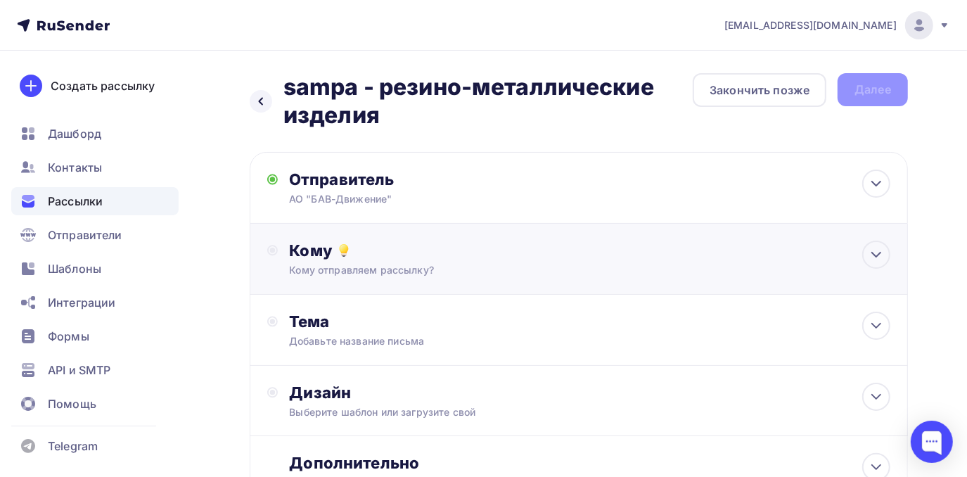
click at [336, 276] on div "Кому отправляем рассылку?" at bounding box center [559, 270] width 541 height 14
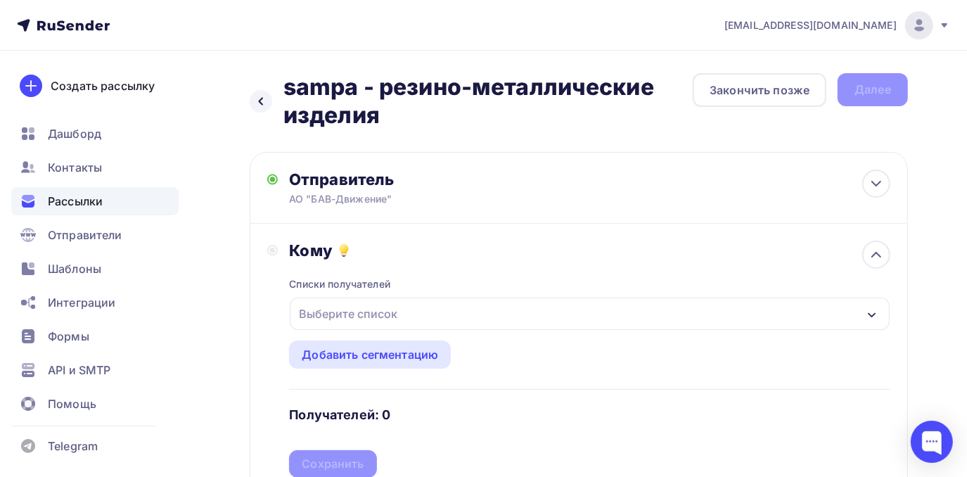
click at [336, 314] on div "Выберите список" at bounding box center [348, 313] width 110 height 25
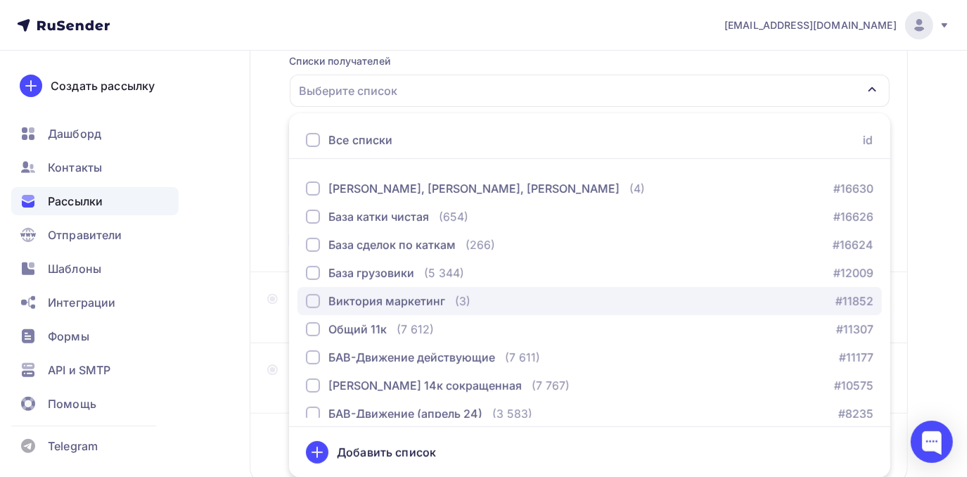
scroll to position [127, 0]
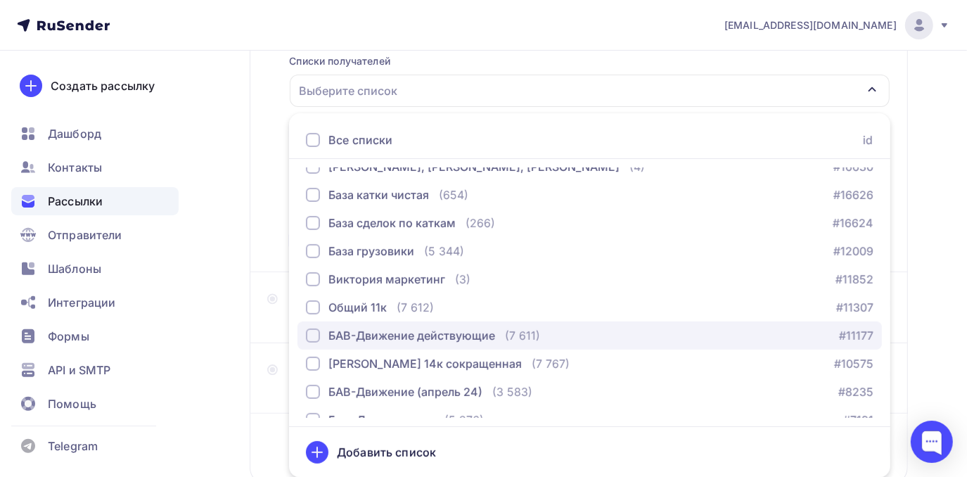
click at [343, 338] on div "БАВ-Движение действующие" at bounding box center [411, 335] width 167 height 17
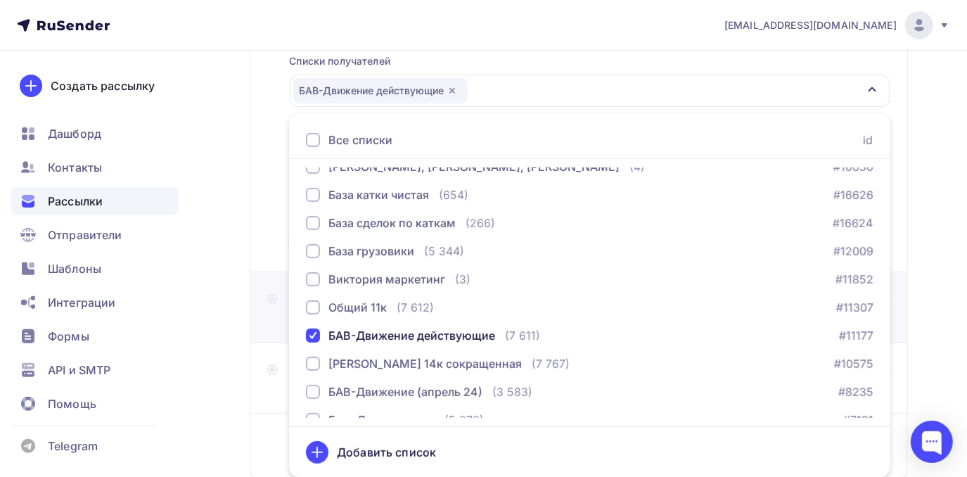
click at [271, 325] on div "Тема Добавьте название письма Тема * Рекомендуем использовать не более 150 симв…" at bounding box center [417, 307] width 300 height 37
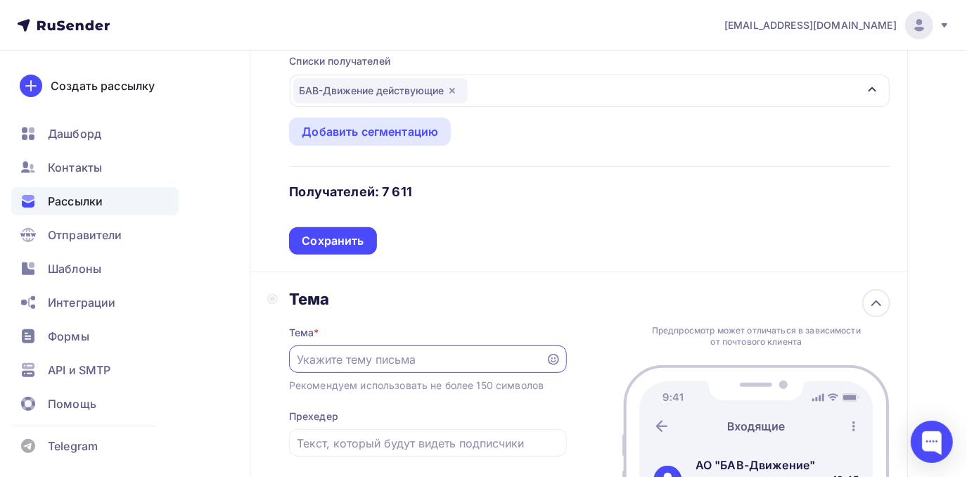
scroll to position [0, 0]
click at [528, 359] on input "Фестиваль Sampa Days - сайлентблоки," at bounding box center [417, 359] width 241 height 17
click at [523, 360] on input "Фестиваль Sampa Days - сайлентблоки," at bounding box center [417, 359] width 241 height 17
paste input "втулки и шаровые опоры"
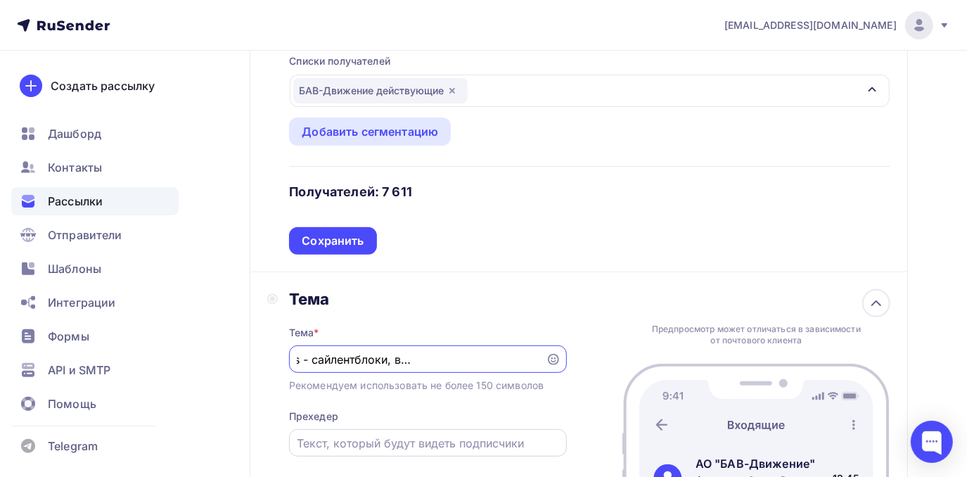
type input "Фестиваль Sampa Days - сайлентблоки, втулки и шаровые опоры!"
click at [374, 443] on input "text" at bounding box center [428, 443] width 262 height 17
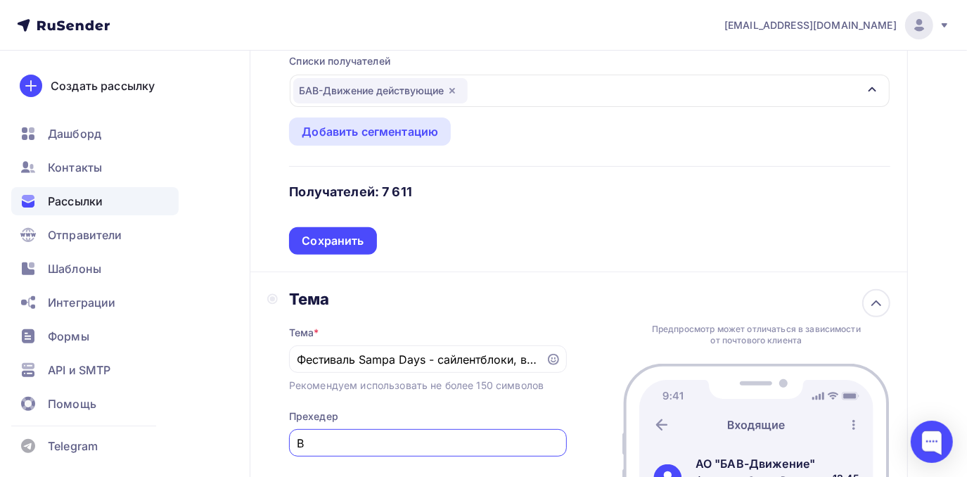
drag, startPoint x: 338, startPoint y: 437, endPoint x: 274, endPoint y: 437, distance: 64.0
click at [274, 437] on div "Тема Тема * Фестиваль Sampa Days - сайлентблоки, втулки и шаровые опоры! Рекоме…" at bounding box center [417, 397] width 300 height 217
paste input "естиваль выгодных цен Sampa Days продолжает радовать вас лучшими предложениями!"
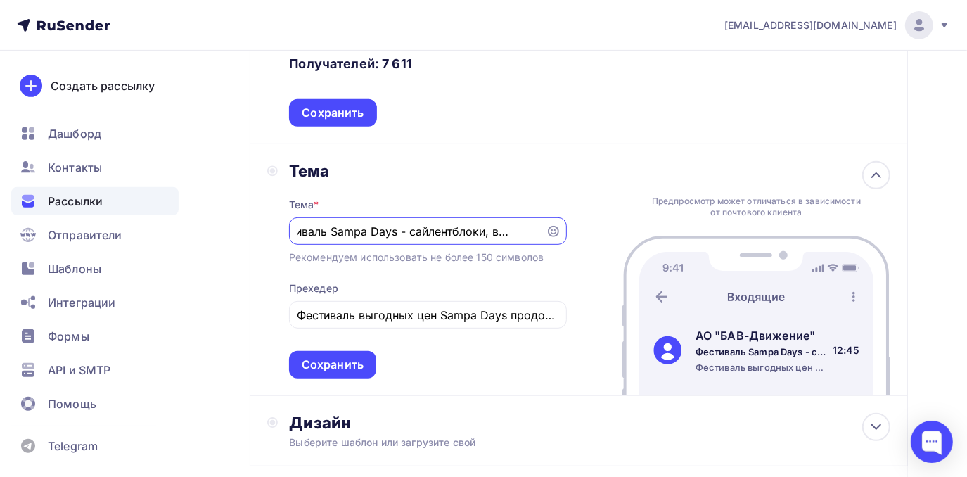
scroll to position [0, 126]
drag, startPoint x: 440, startPoint y: 229, endPoint x: 534, endPoint y: 233, distance: 93.6
click at [534, 233] on input "Фестиваль Sampa Days - сайлентблоки, втулки и шаровые опоры!" at bounding box center [417, 231] width 241 height 17
click at [302, 314] on input "Фестиваль выгодных цен Sampa Days продолжает радовать вас лучшими предложениями!" at bounding box center [428, 315] width 262 height 17
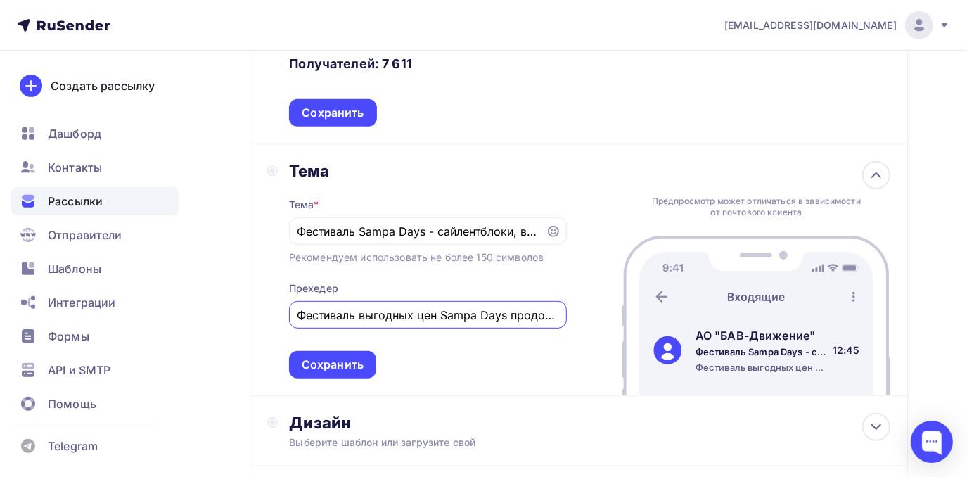
paste input "сайлентблоки, втулки и шаровые опоры"
click at [302, 312] on input "сайлентблоки, втулки и шаровые опорыФестиваль выгодных цен Sampa Days продолжае…" at bounding box center [428, 315] width 262 height 17
drag, startPoint x: 521, startPoint y: 312, endPoint x: 514, endPoint y: 317, distance: 8.2
click at [514, 317] on input "Сайлентблоки, втулки и шаровые опорыФестиваль выгодных цен Sampa Days продолжае…" at bounding box center [428, 315] width 262 height 17
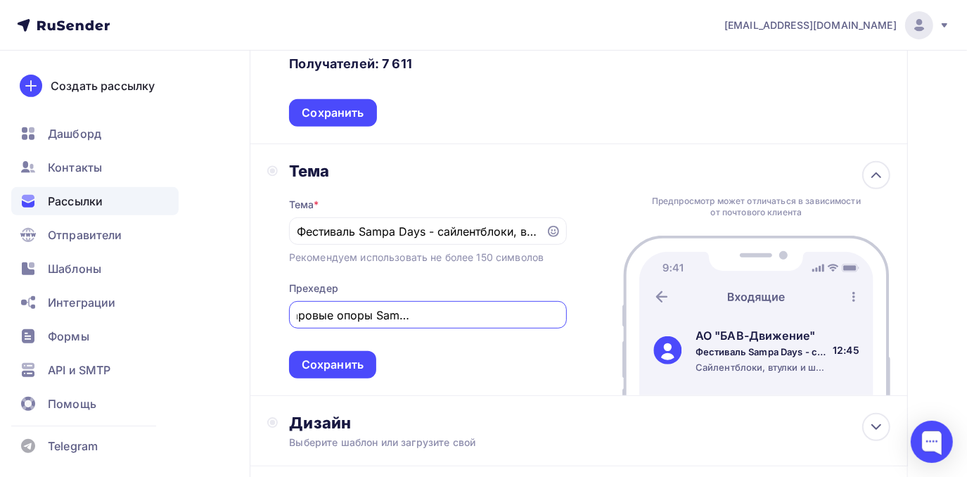
scroll to position [0, 330]
drag, startPoint x: 416, startPoint y: 312, endPoint x: 588, endPoint y: 318, distance: 171.7
click at [599, 320] on div "Тема Тема * Фестиваль Sampa Days - сайлентблоки, втулки и шаровые опоры! Рекоме…" at bounding box center [579, 270] width 658 height 252
paste input "Фестиваль выгодных цен"
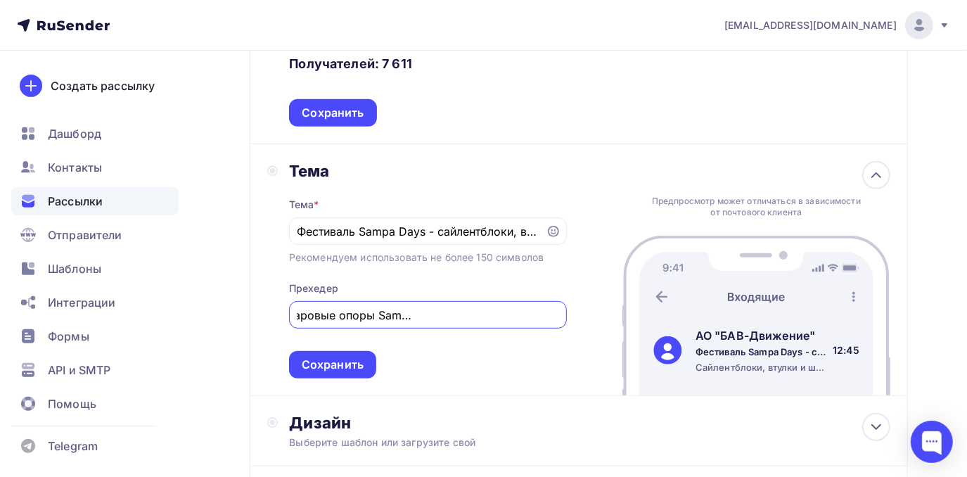
drag, startPoint x: 418, startPoint y: 314, endPoint x: 473, endPoint y: 315, distance: 55.6
click at [473, 315] on input "Сайлентблоки, втулки и шаровые опоры Sampa Фестиваль выгодных цен" at bounding box center [428, 315] width 262 height 17
click at [537, 314] on input "Сайлентблоки, втулки и шаровые опоры Sampa по выгодных цен" at bounding box center [428, 315] width 262 height 17
click at [549, 320] on input "Сайлентблоки, втулки и шаровые опоры Sampa по выгодным цен" at bounding box center [428, 315] width 262 height 17
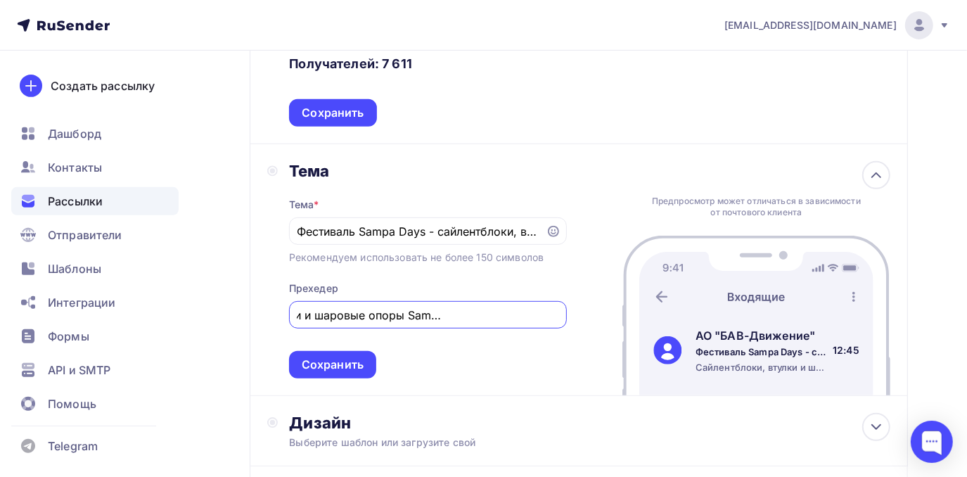
scroll to position [0, 120]
type input "Сайлентблоки, втулки и шаровые опоры Sampa по выгодным ценам!"
click at [354, 365] on div "Сохранить" at bounding box center [333, 365] width 62 height 16
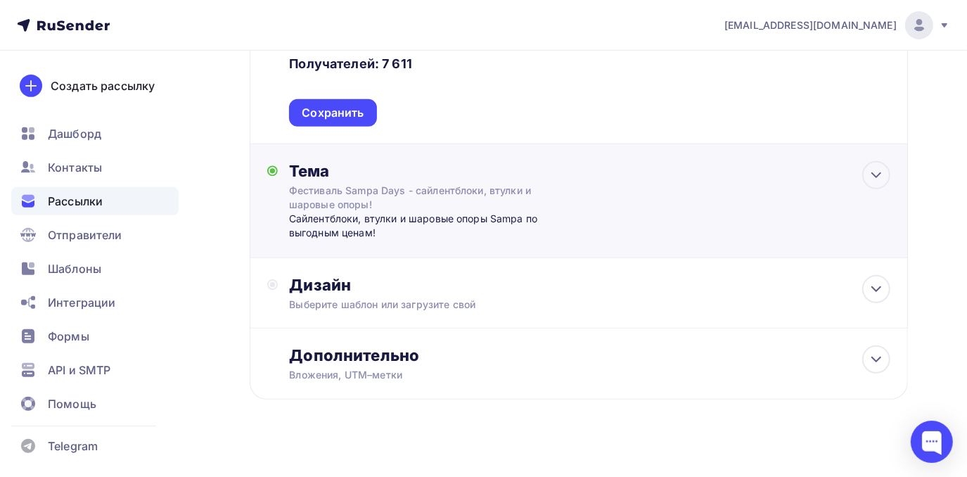
scroll to position [0, 0]
click at [298, 286] on div "Дизайн" at bounding box center [589, 285] width 601 height 20
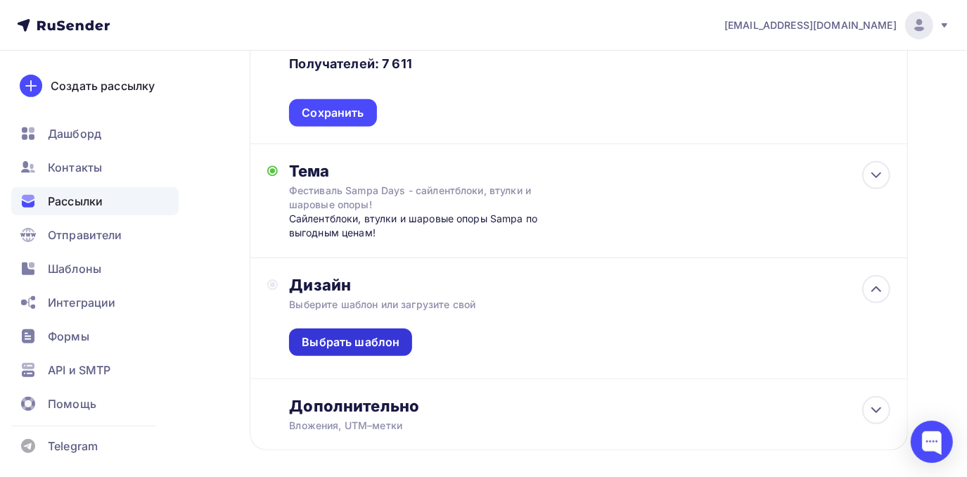
click at [315, 335] on div "Выбрать шаблон" at bounding box center [350, 341] width 123 height 27
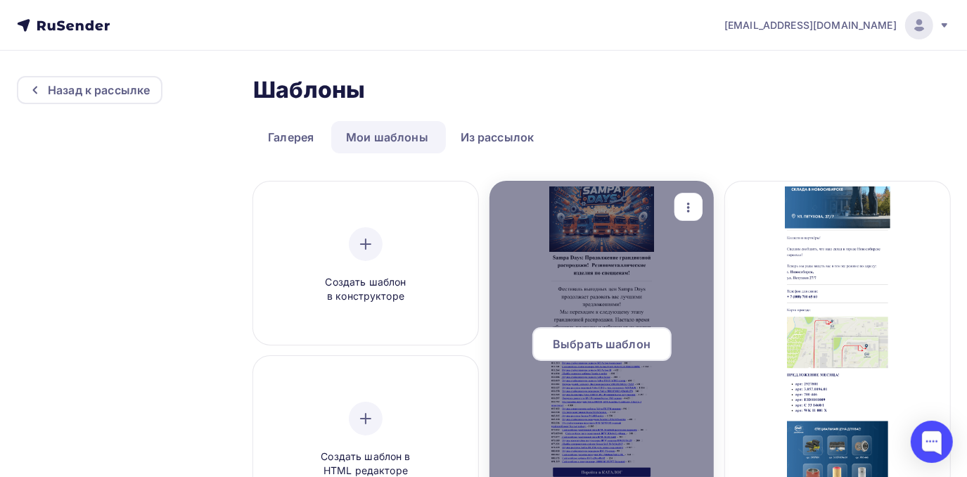
click at [594, 344] on span "Выбрать шаблон" at bounding box center [602, 344] width 98 height 17
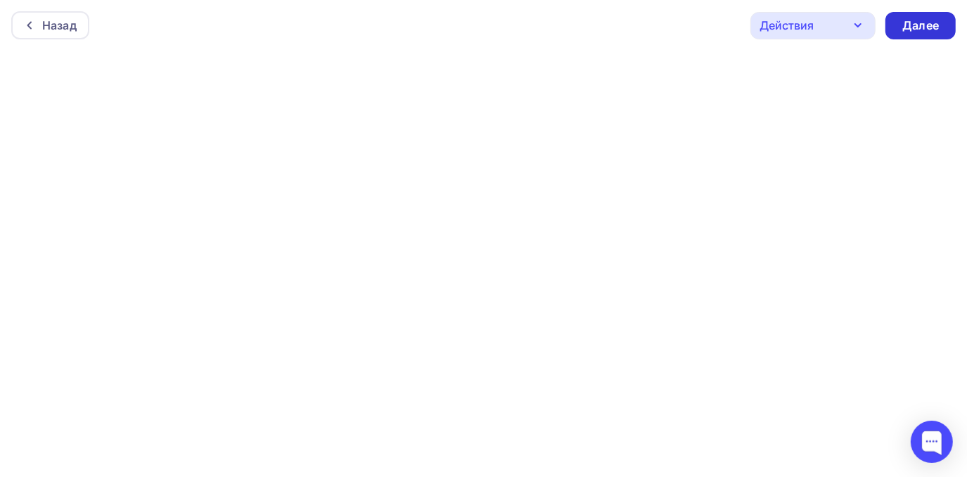
click at [908, 27] on div "Далее" at bounding box center [920, 26] width 37 height 16
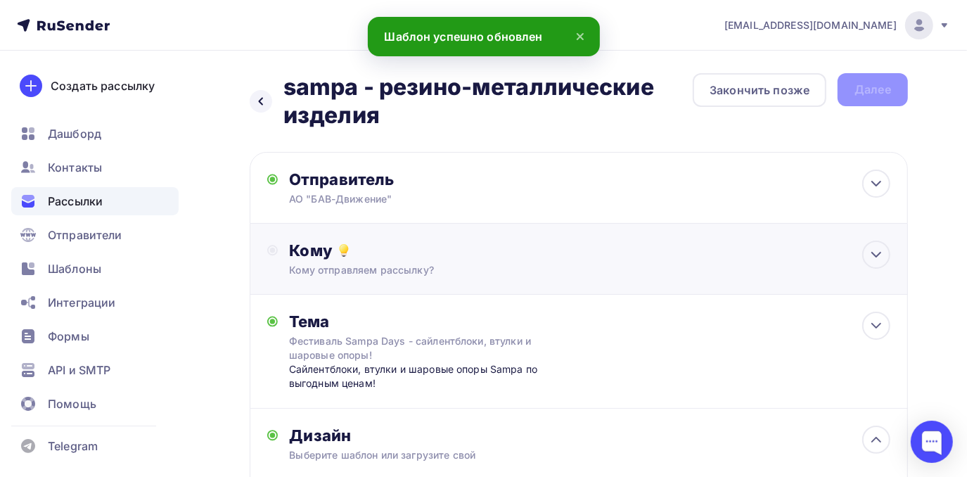
scroll to position [63, 0]
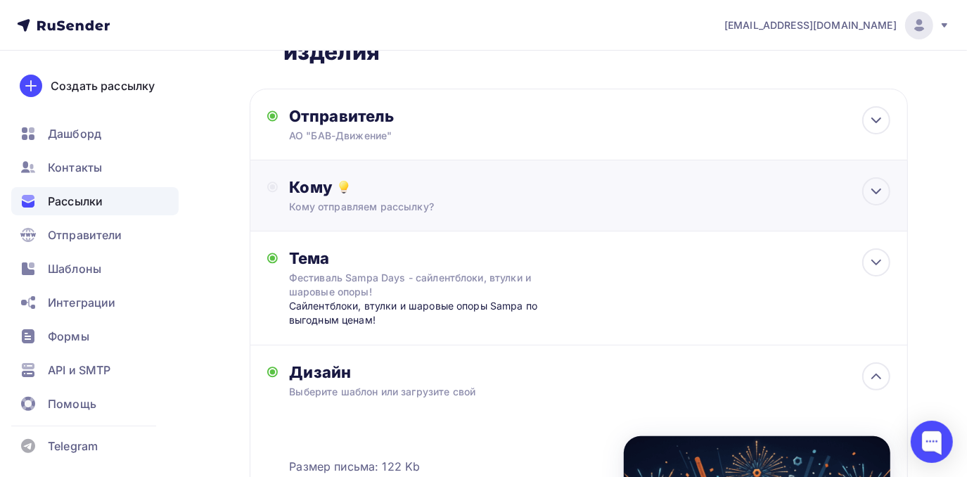
click at [274, 194] on div "Кому Кому отправляем рассылку? Списки получателей БАВ-Движение действующие Все …" at bounding box center [578, 195] width 623 height 37
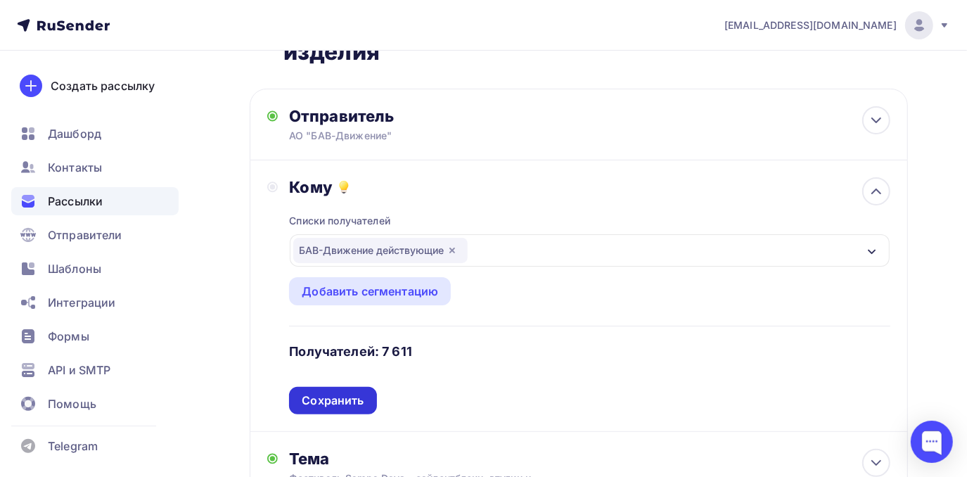
click at [314, 398] on div "Сохранить" at bounding box center [333, 400] width 62 height 16
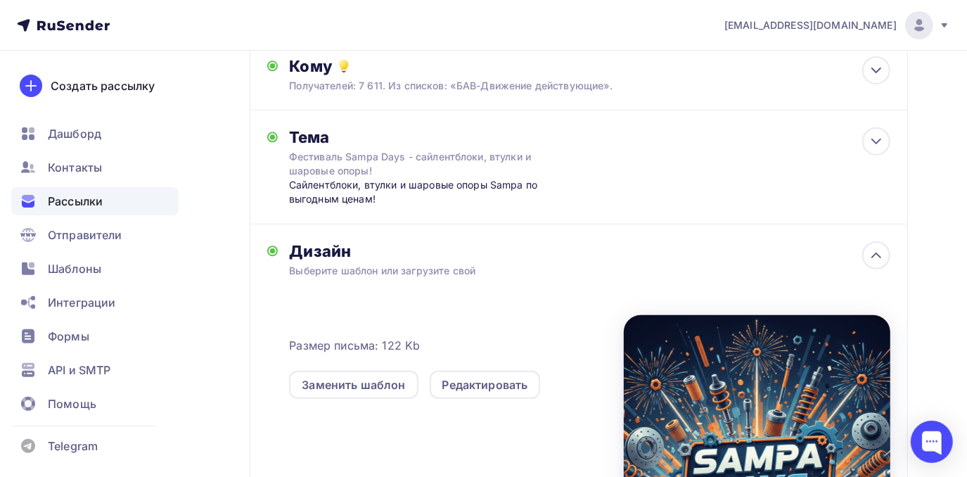
scroll to position [0, 0]
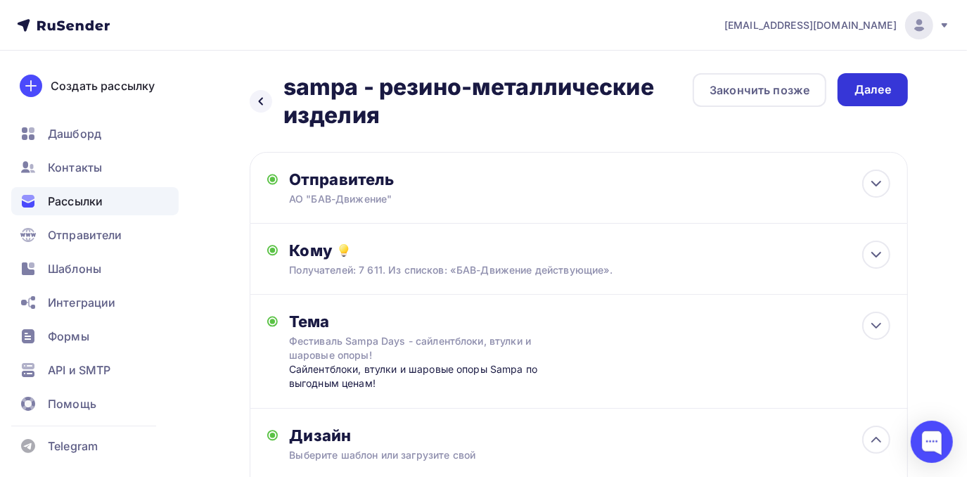
click at [879, 91] on div "Далее" at bounding box center [873, 90] width 37 height 16
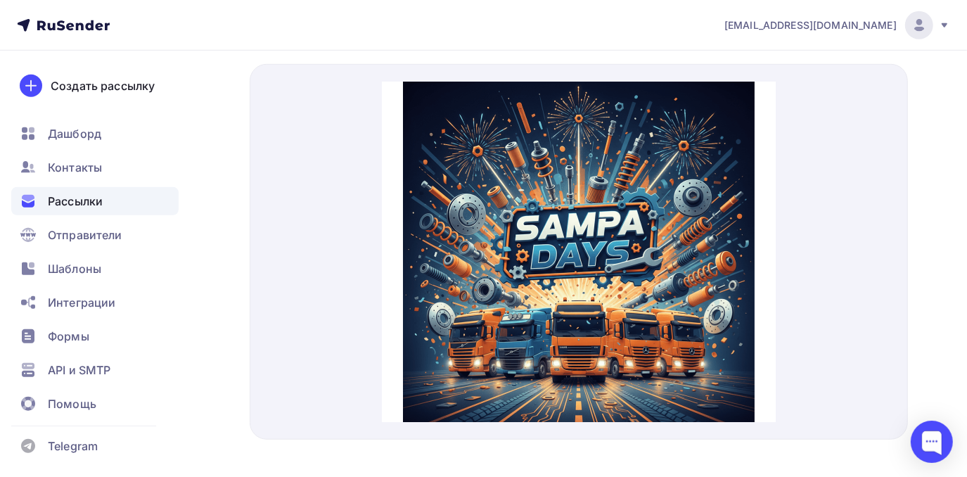
scroll to position [628, 0]
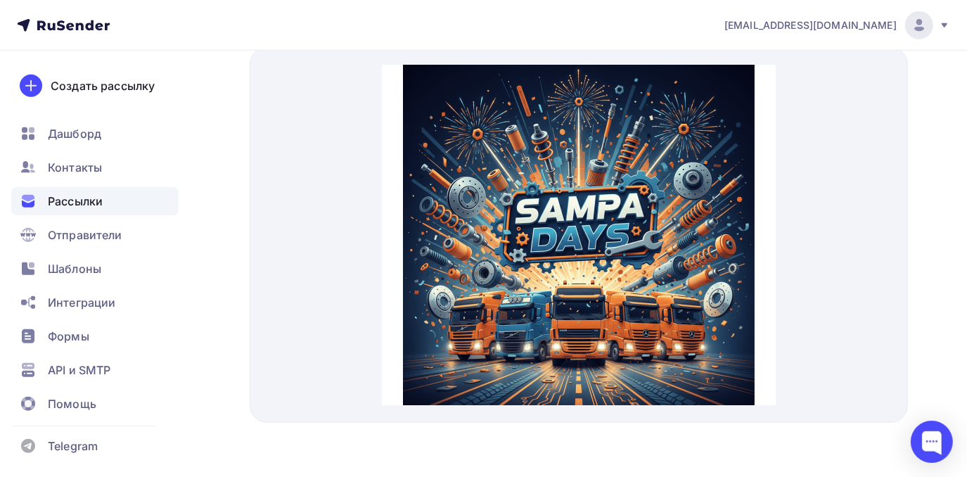
click at [521, 274] on img at bounding box center [578, 224] width 352 height 352
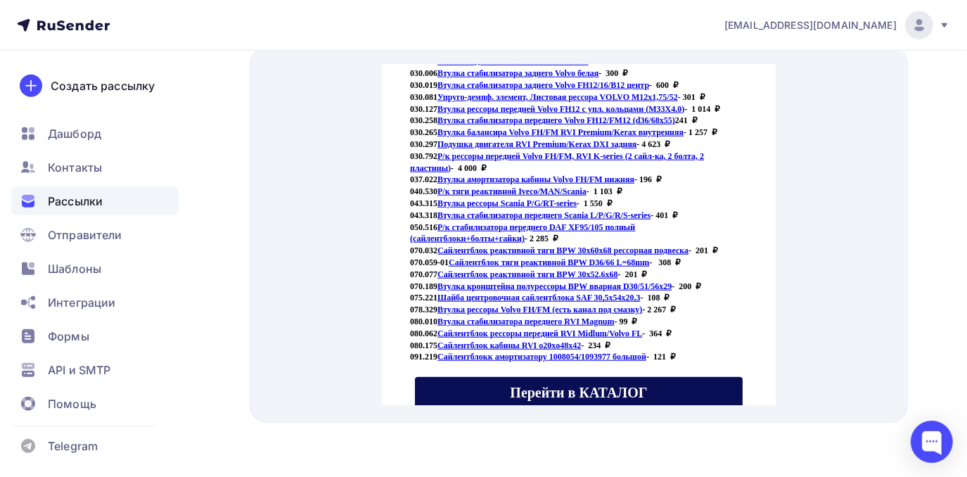
scroll to position [831, 0]
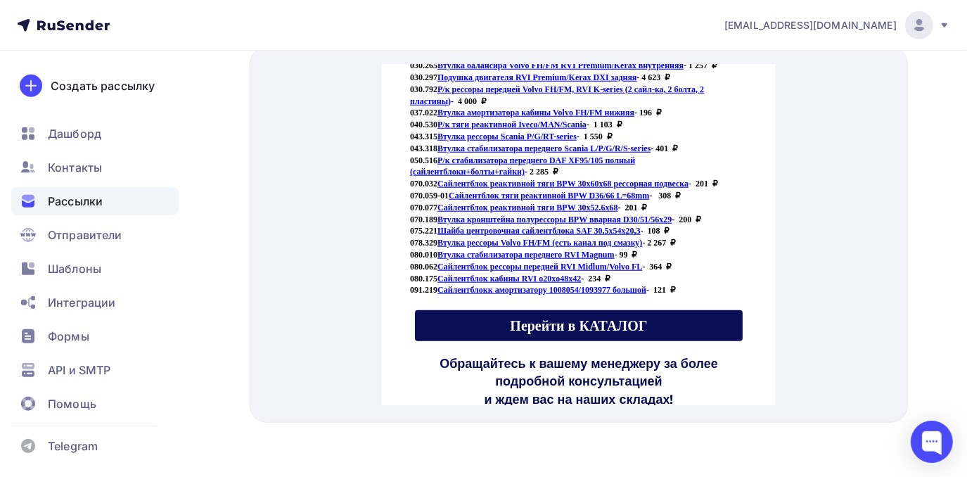
click at [517, 303] on span "Перейти в КАТАЛОГ" at bounding box center [577, 308] width 137 height 15
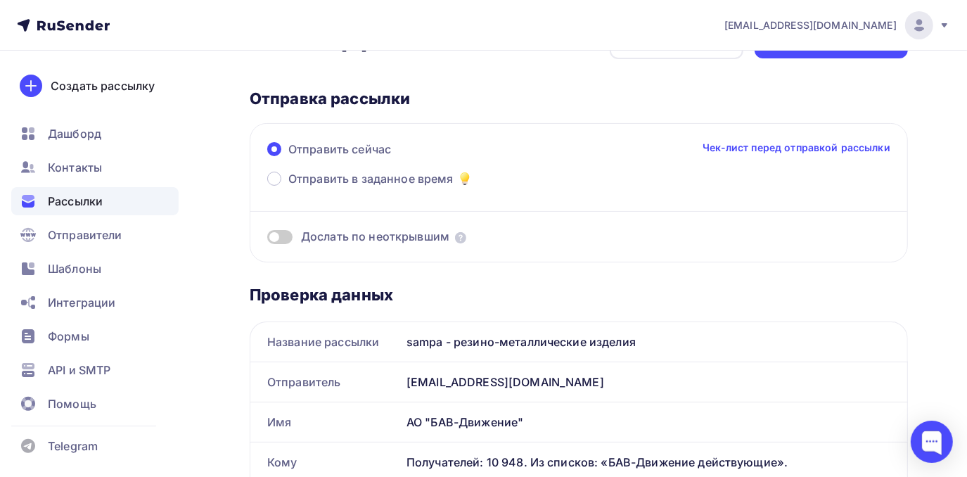
scroll to position [0, 0]
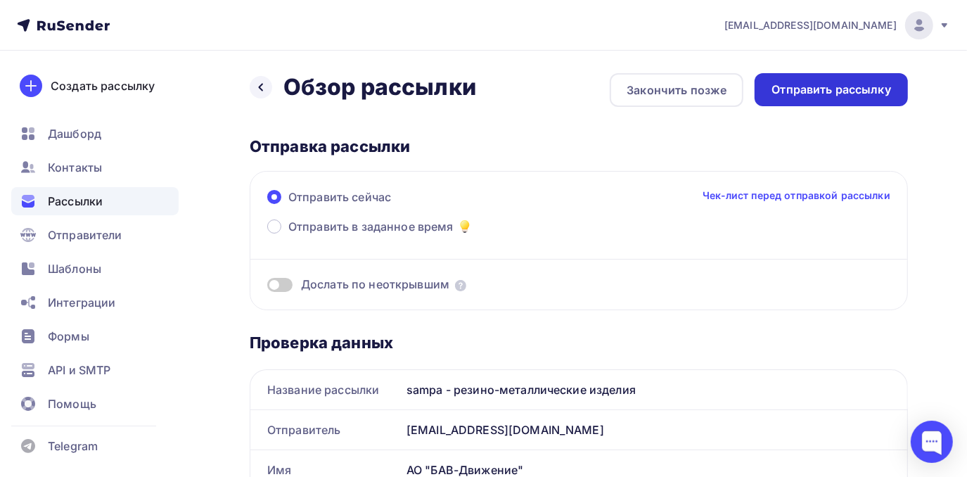
click at [864, 95] on div "Отправить рассылку" at bounding box center [832, 90] width 120 height 16
